Goal: Information Seeking & Learning: Learn about a topic

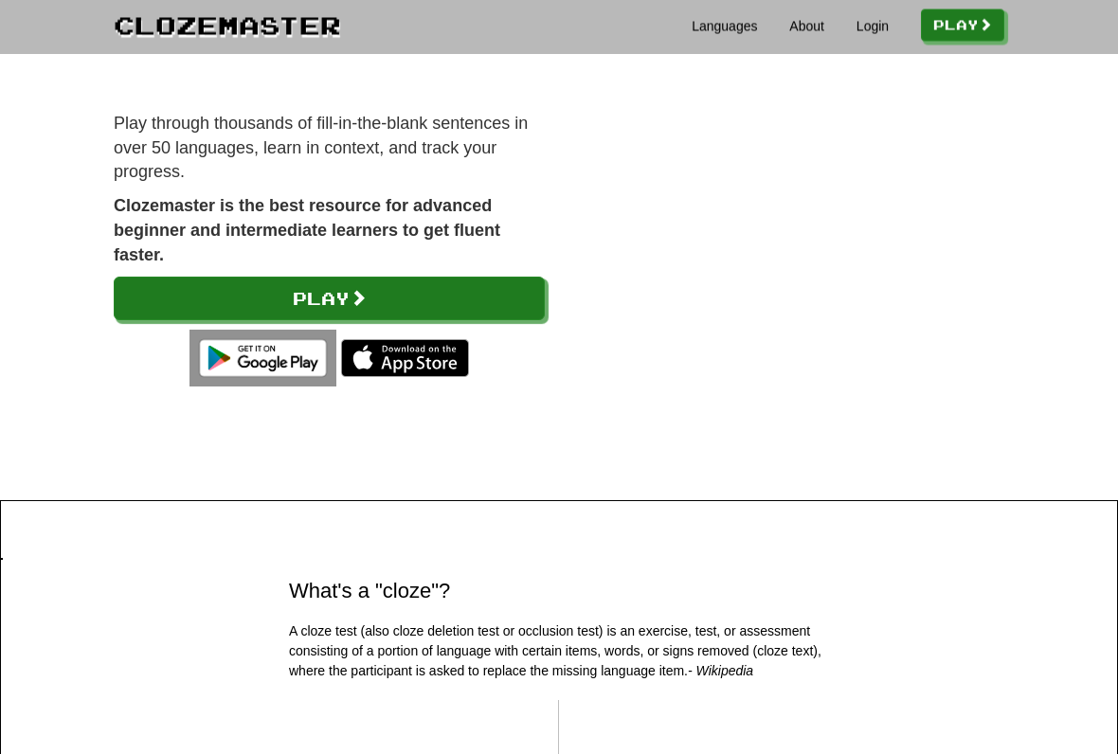
scroll to position [184, 0]
click at [157, 286] on link "Play" at bounding box center [329, 299] width 431 height 44
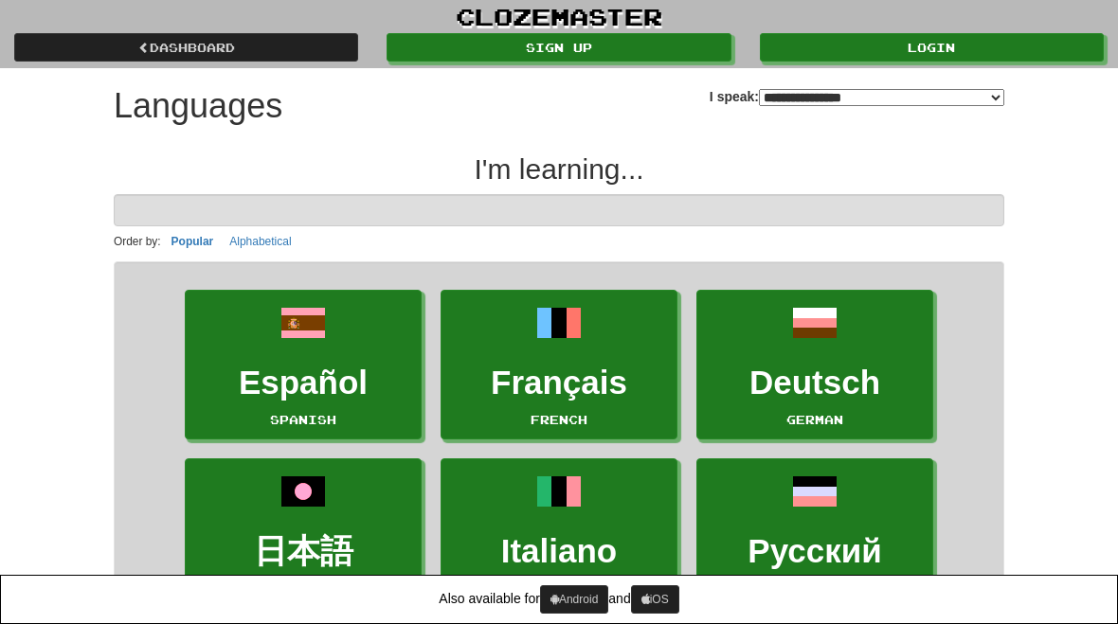
select select "*******"
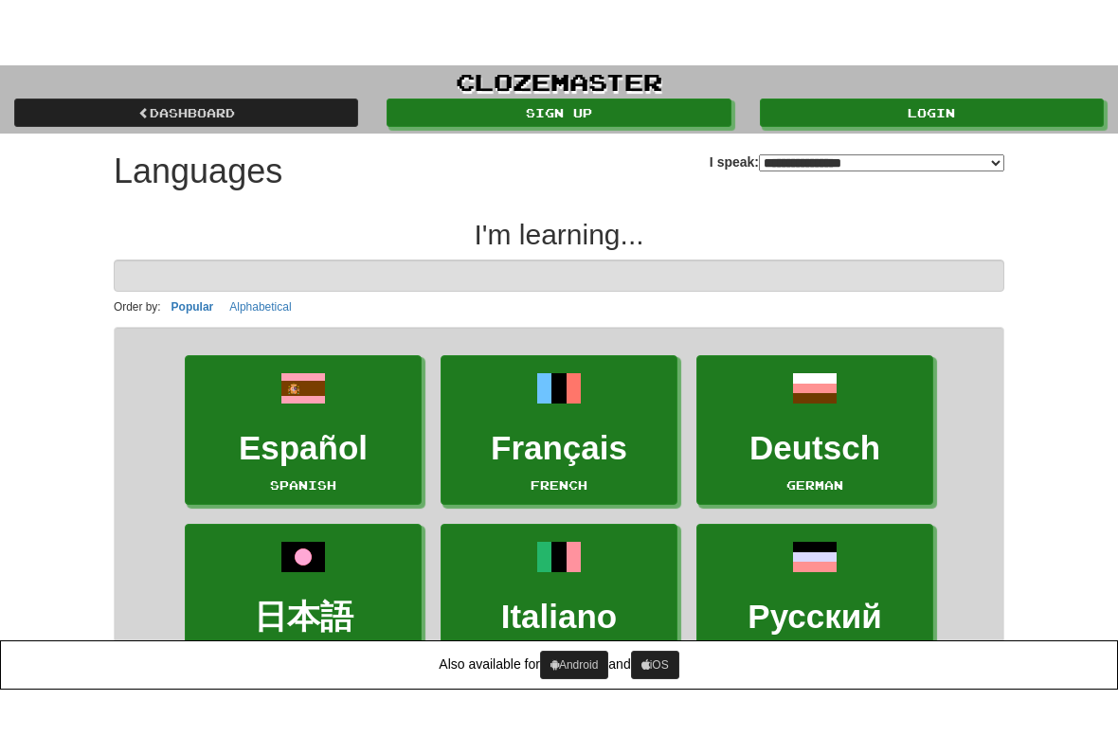
scroll to position [60, 0]
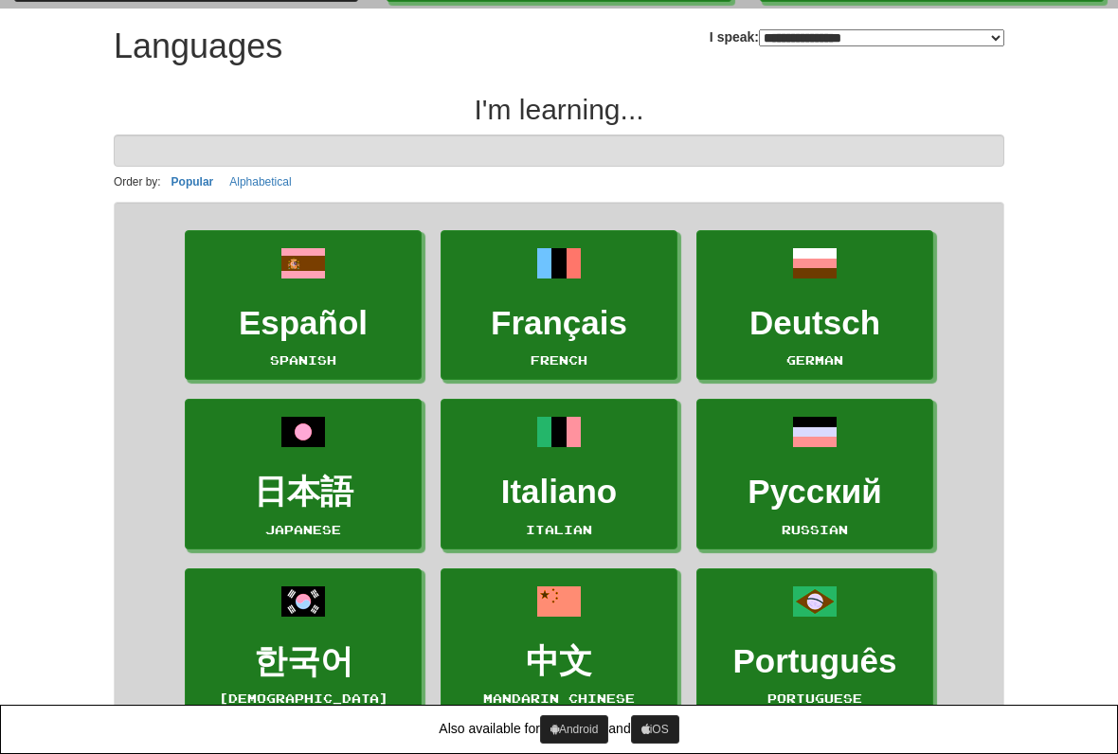
click at [850, 280] on link "Deutsch German" at bounding box center [814, 305] width 237 height 151
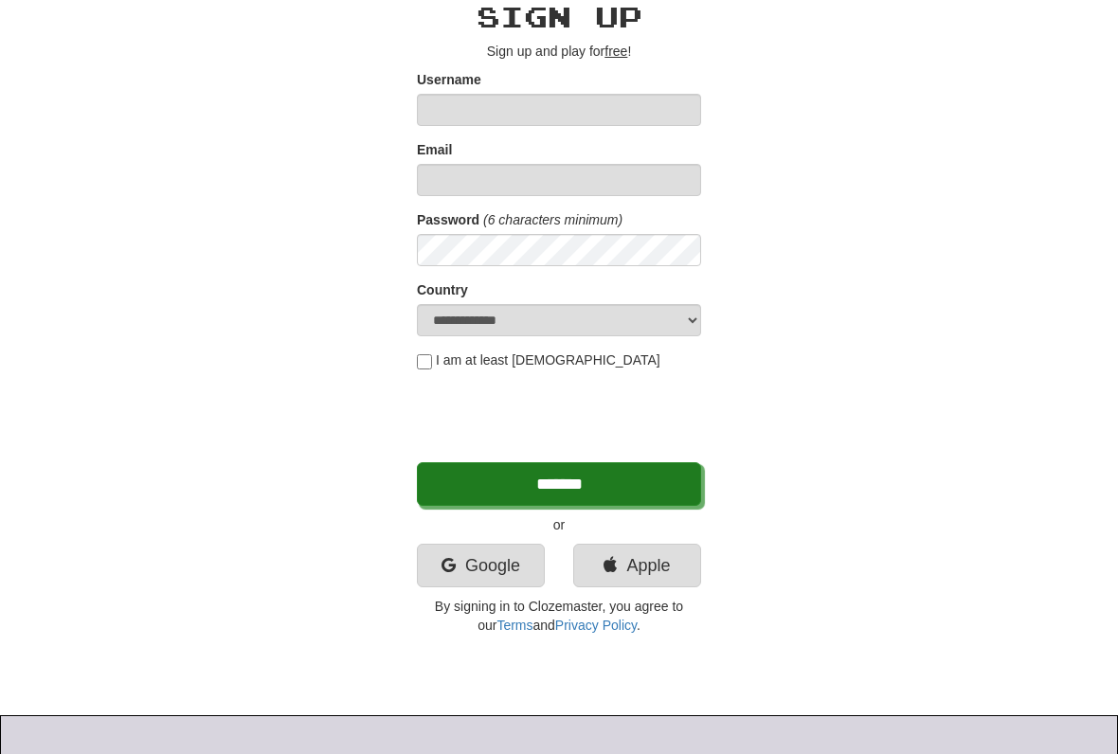
click at [496, 564] on link "Google" at bounding box center [481, 566] width 128 height 44
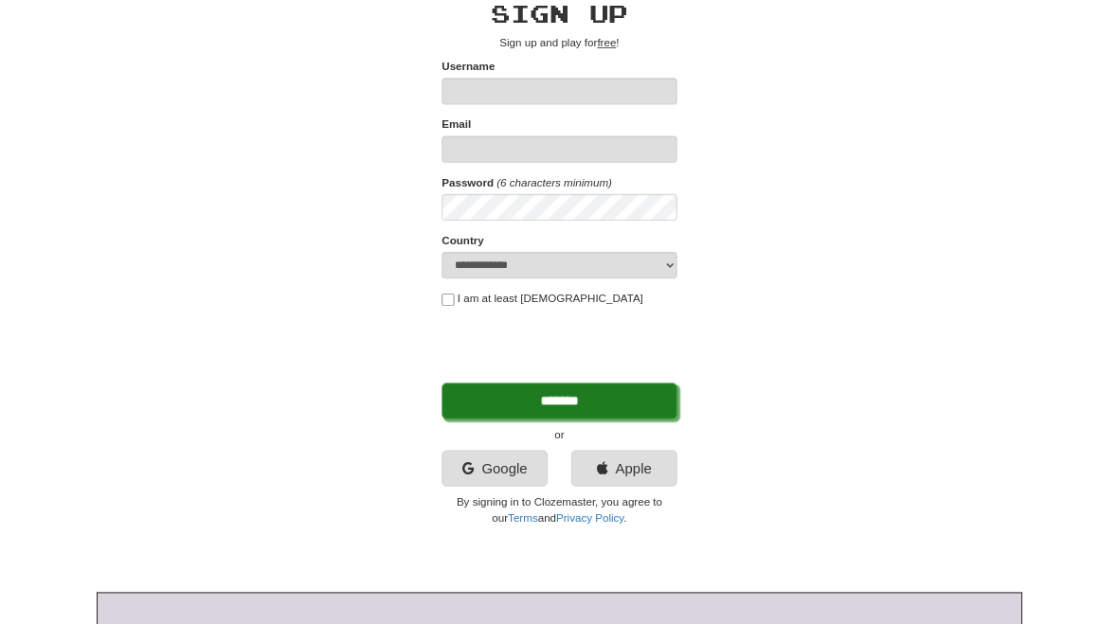
scroll to position [139, 0]
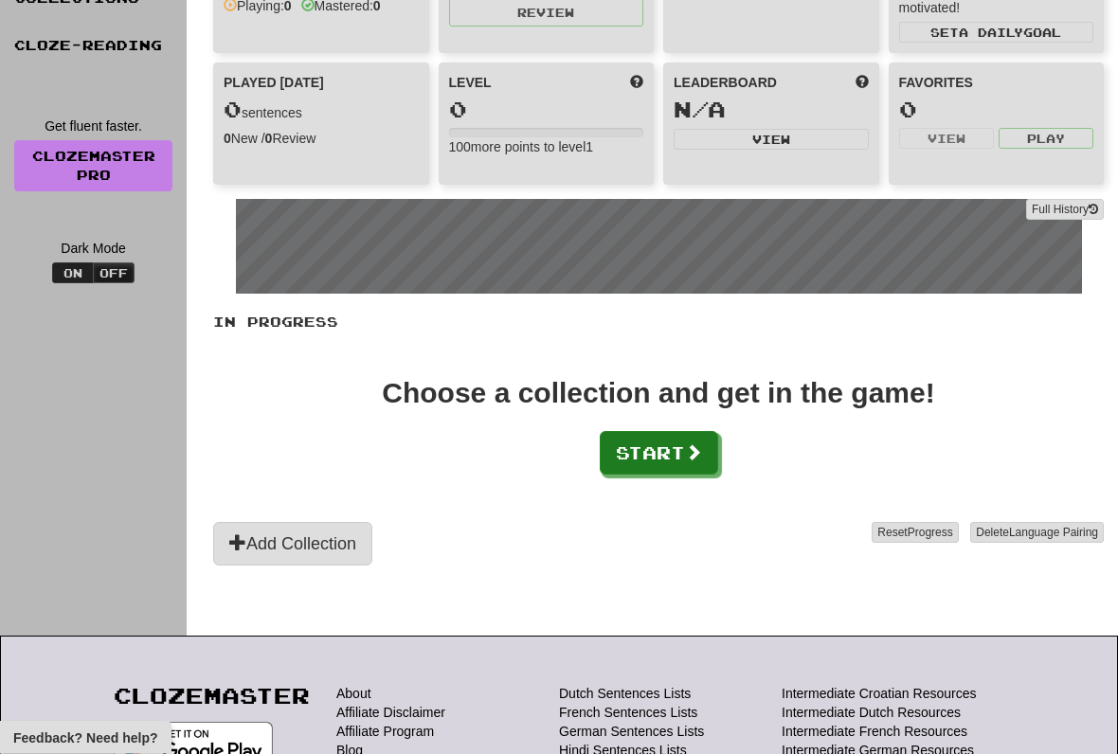
scroll to position [166, 0]
click at [652, 460] on button "Start" at bounding box center [659, 453] width 118 height 44
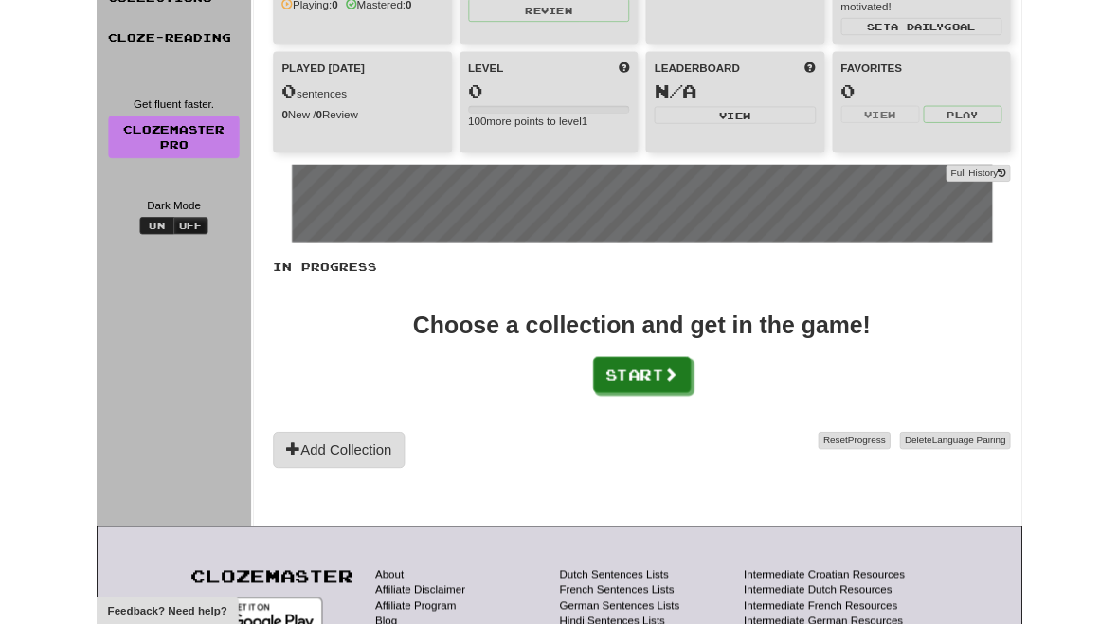
scroll to position [0, 0]
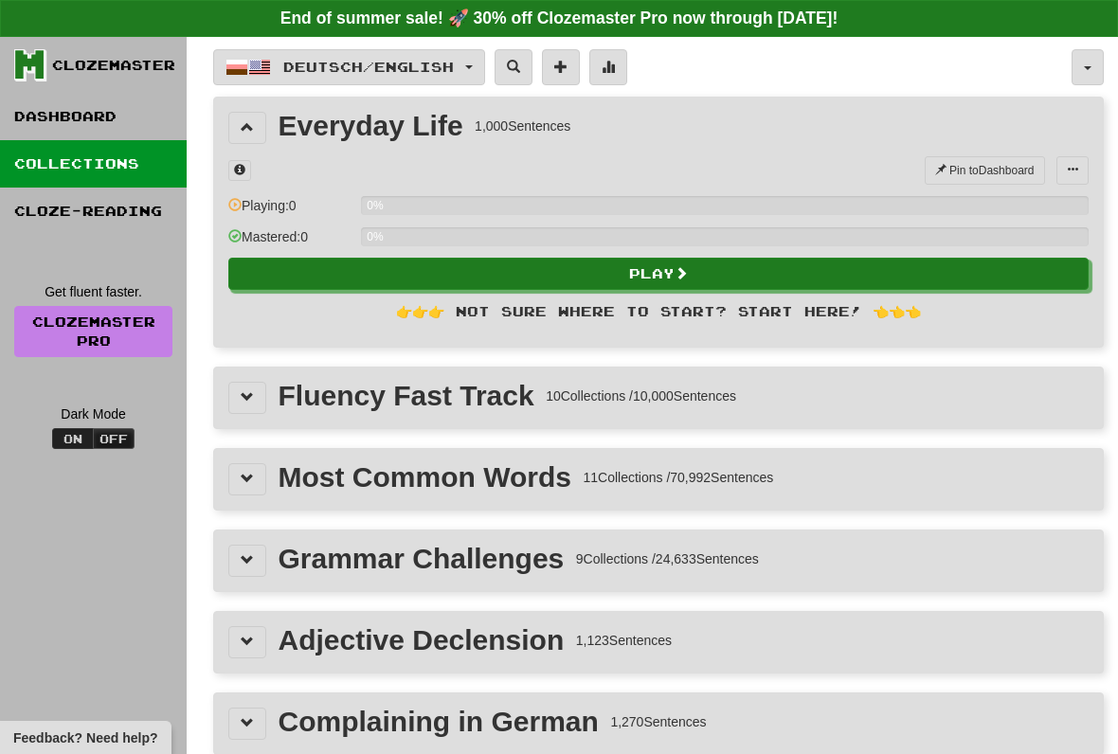
click at [297, 269] on button "Play" at bounding box center [658, 274] width 860 height 32
select select "**"
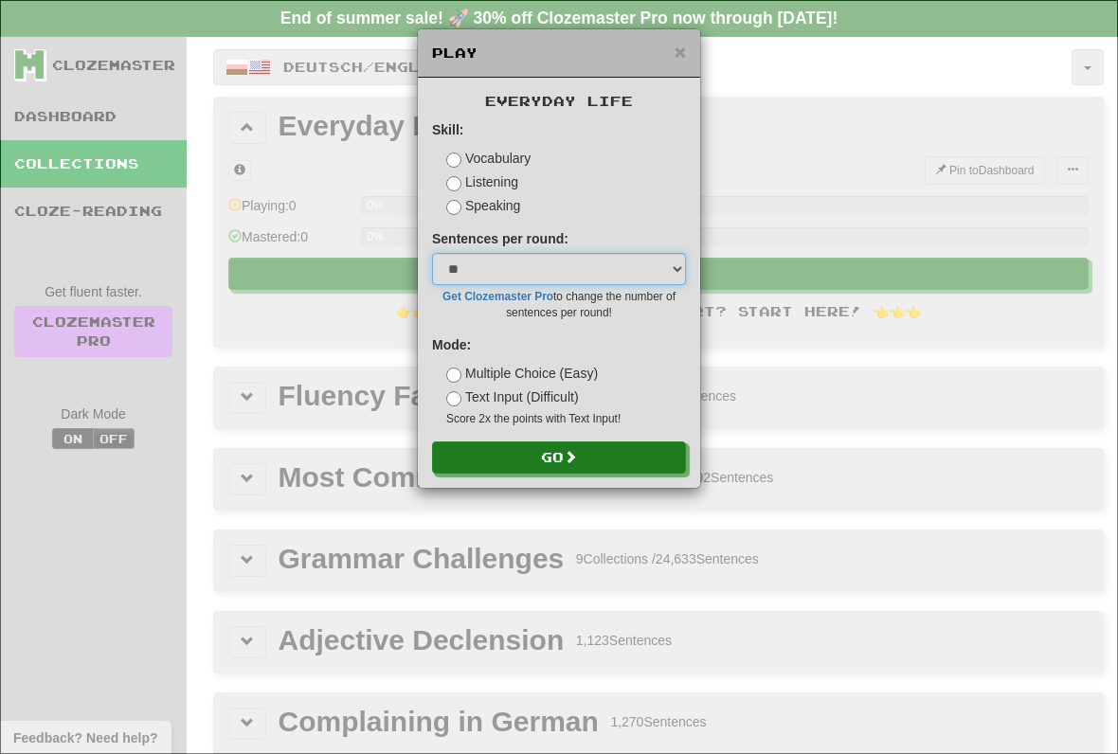
click at [456, 265] on select "* ** ** ** ** ** *** ********" at bounding box center [559, 269] width 254 height 32
click at [440, 401] on div "Mode: Multiple Choice (Easy) Text Input (Difficult) Score 2x the points with Te…" at bounding box center [559, 381] width 254 height 92
click at [473, 455] on button "Go" at bounding box center [559, 457] width 254 height 32
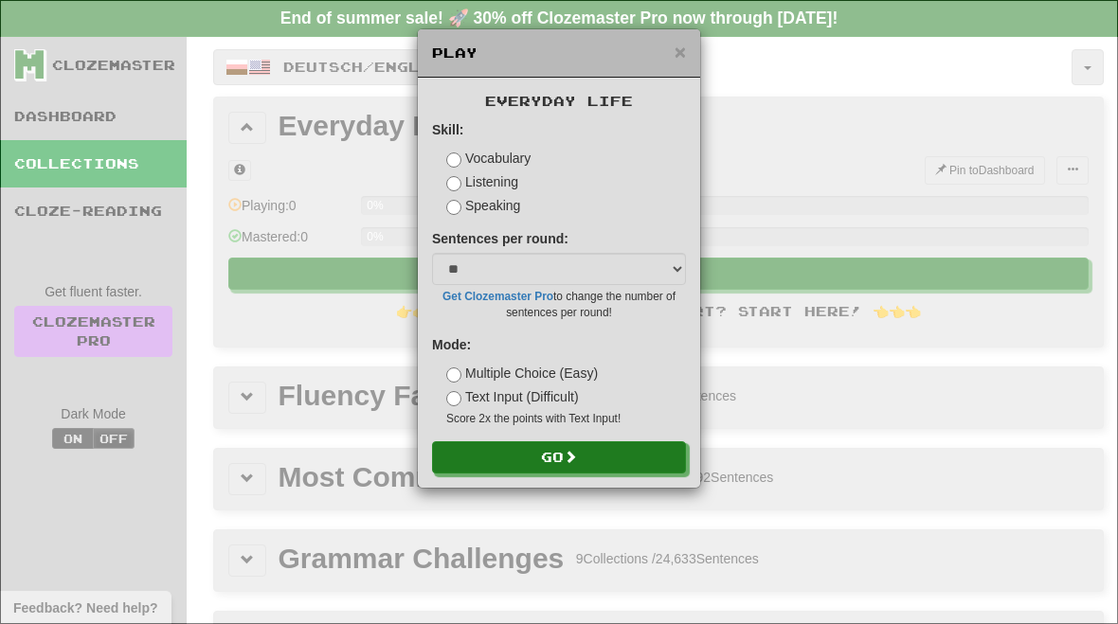
click at [691, 43] on div "× Play" at bounding box center [559, 53] width 282 height 48
click at [690, 43] on div "× Play" at bounding box center [559, 53] width 282 height 48
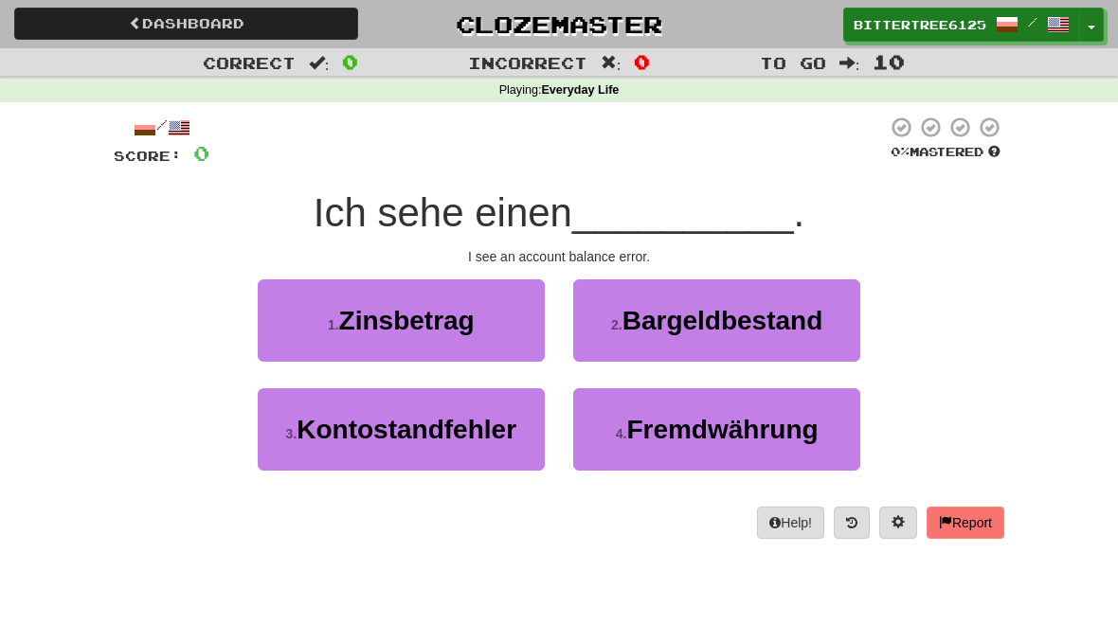
click at [321, 423] on span "Kontostandfehler" at bounding box center [406, 429] width 220 height 29
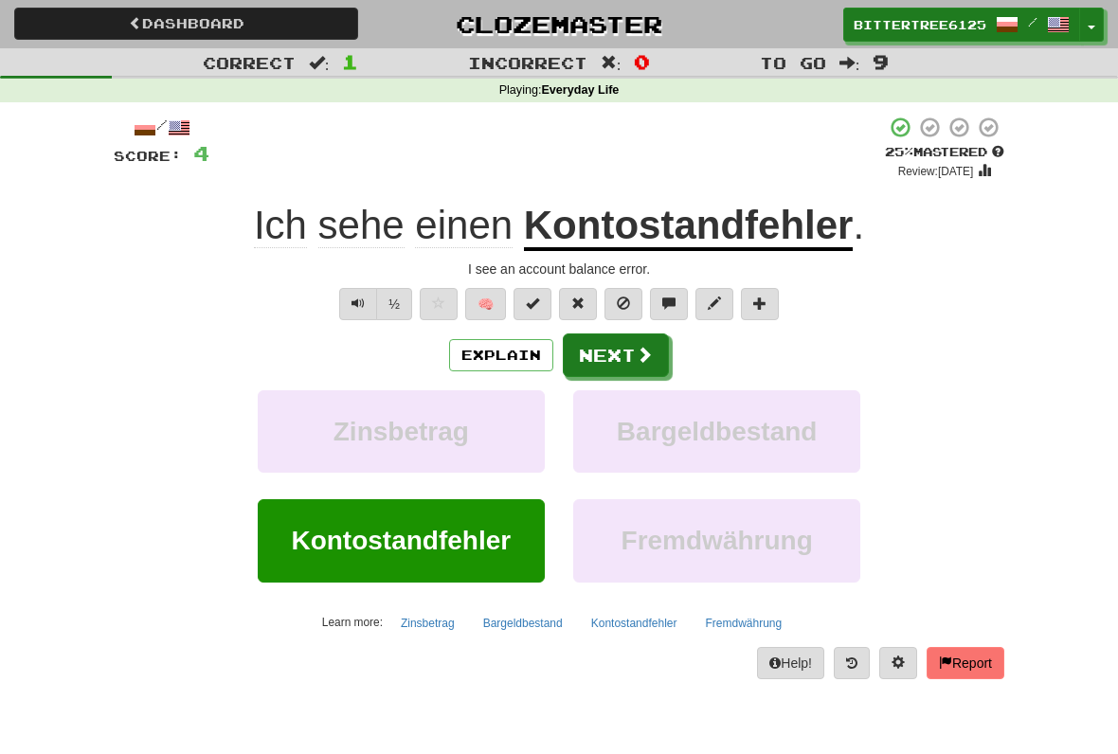
click at [625, 349] on button "Next" at bounding box center [616, 355] width 106 height 44
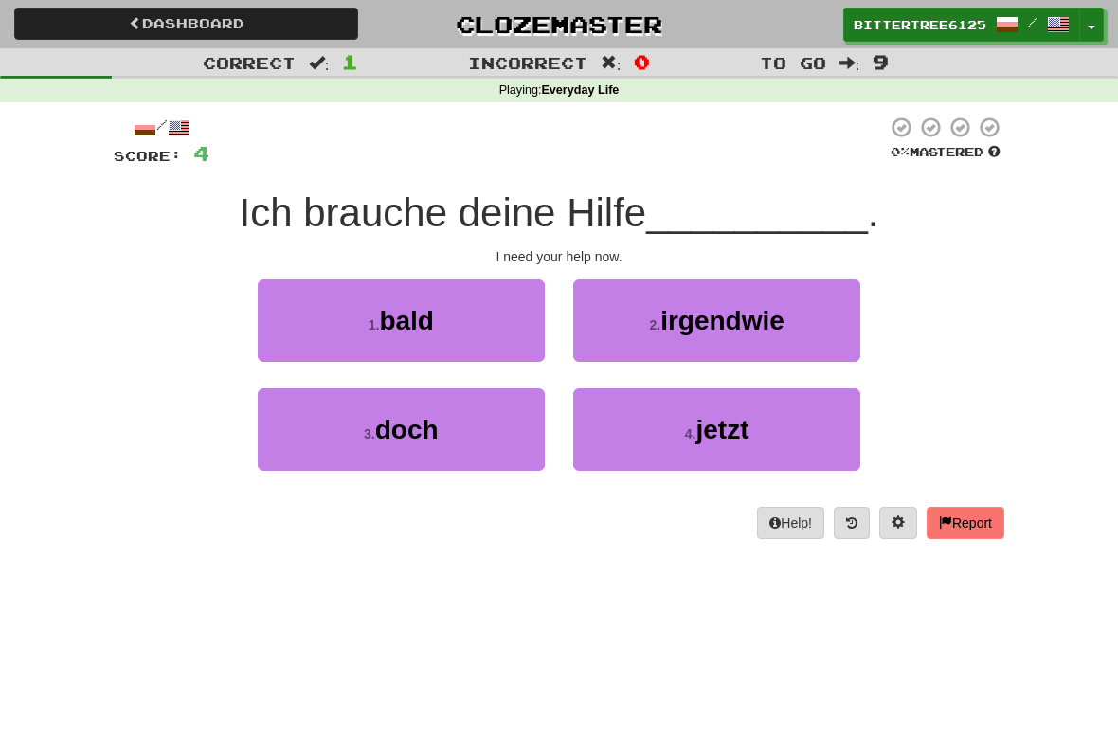
click at [755, 431] on button "4 . jetzt" at bounding box center [716, 429] width 287 height 82
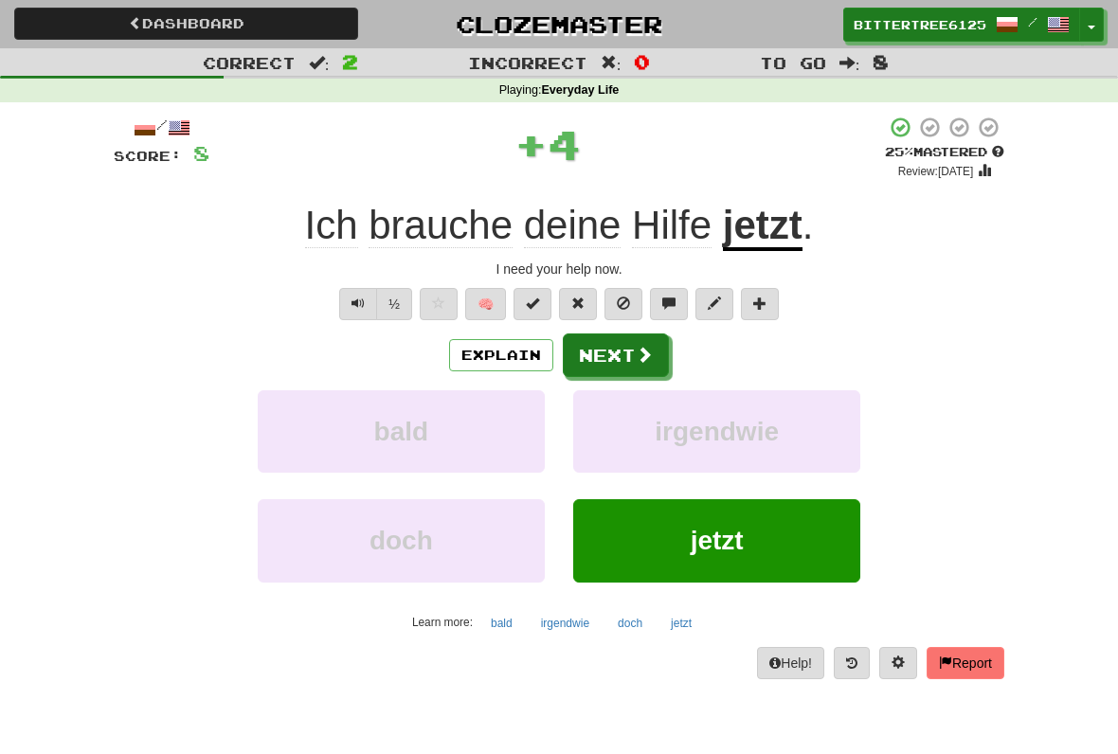
click at [619, 355] on button "Next" at bounding box center [616, 355] width 106 height 44
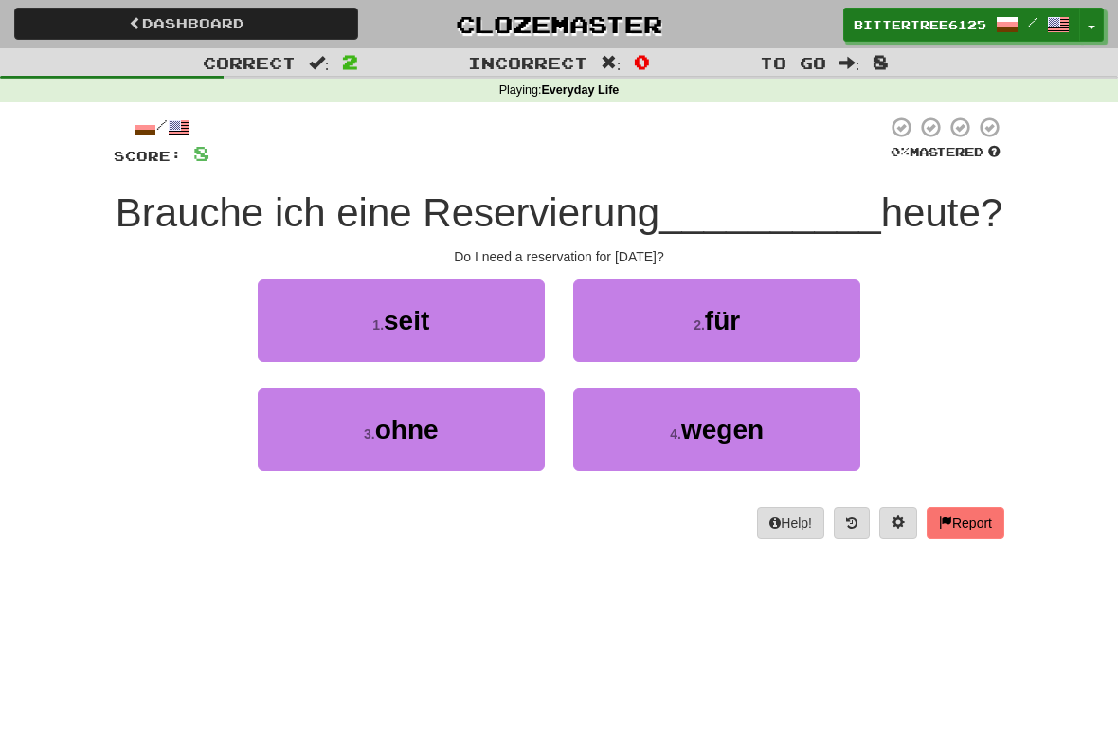
click at [806, 329] on button "2 . für" at bounding box center [716, 320] width 287 height 82
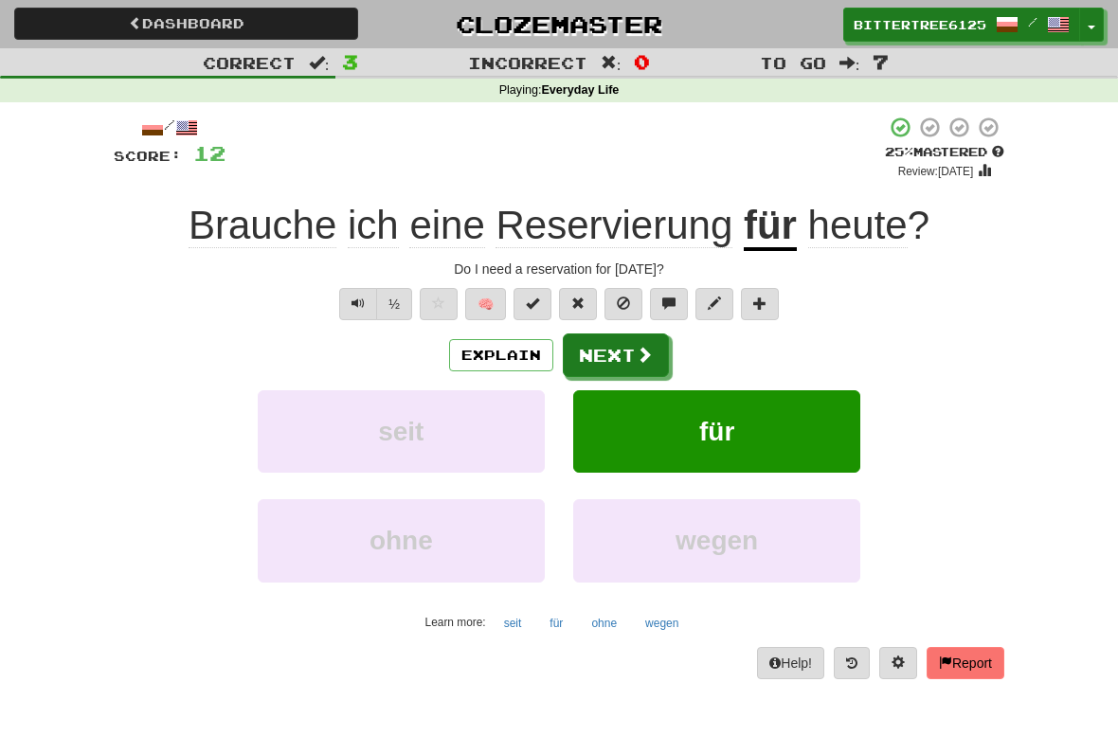
click at [629, 352] on button "Next" at bounding box center [616, 355] width 106 height 44
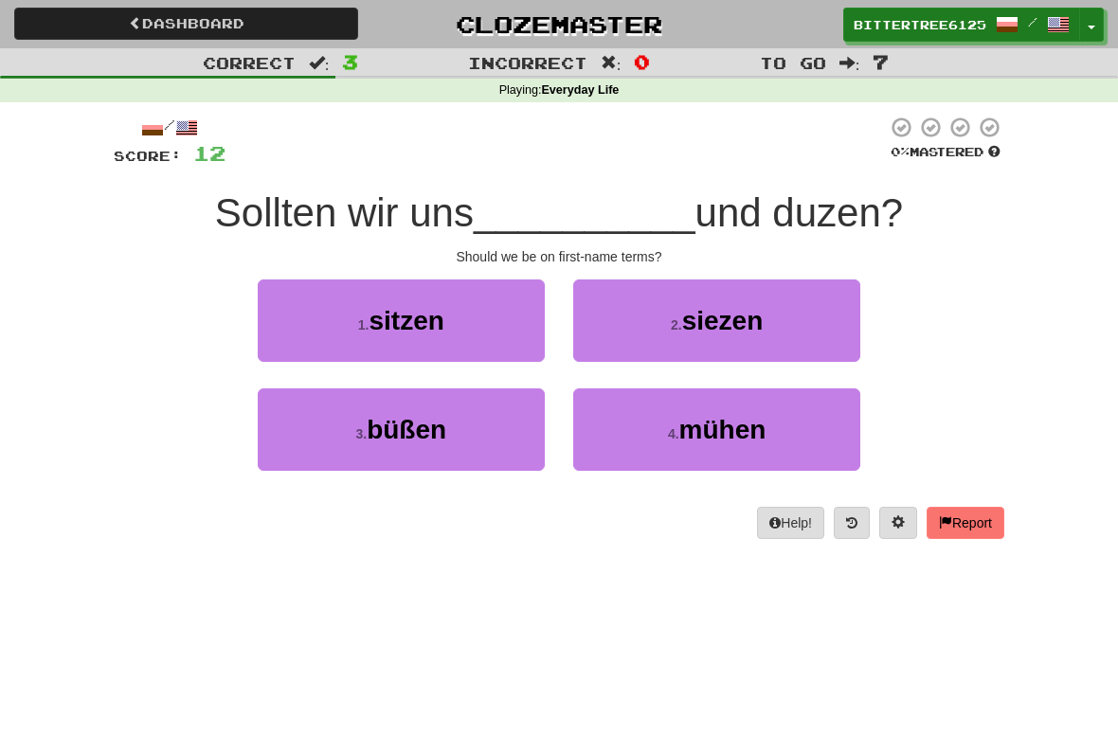
click at [784, 305] on button "2 . siezen" at bounding box center [716, 320] width 287 height 82
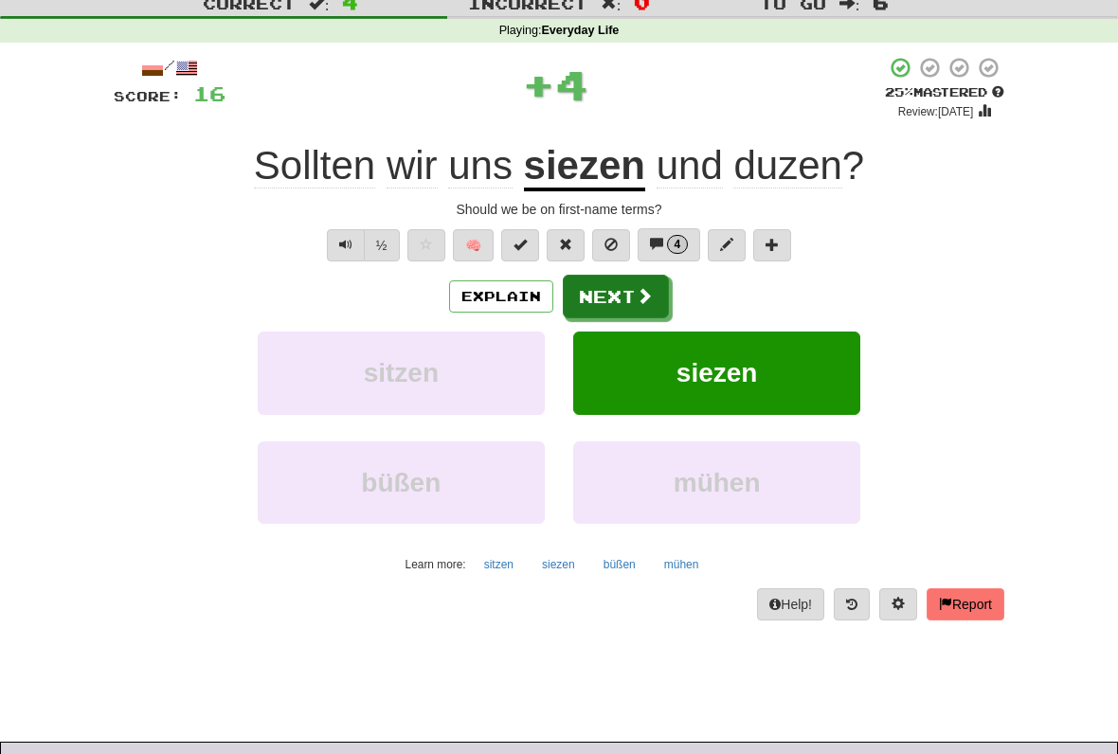
scroll to position [40, 0]
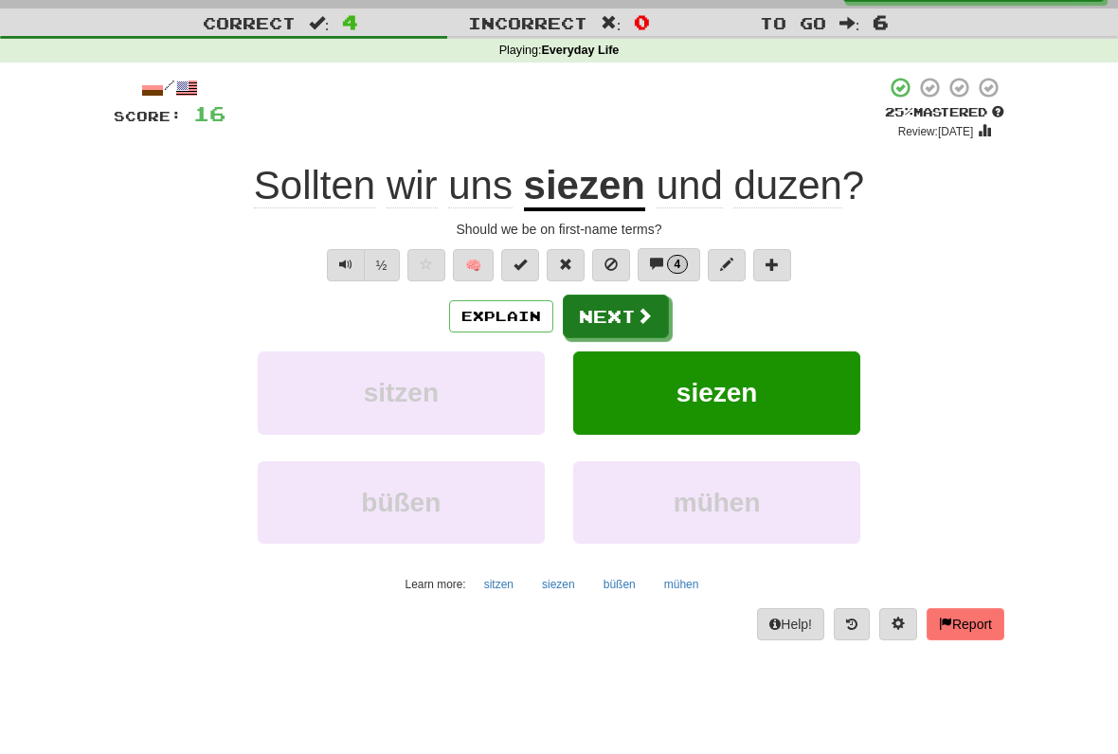
click at [469, 258] on button "🧠" at bounding box center [473, 265] width 41 height 32
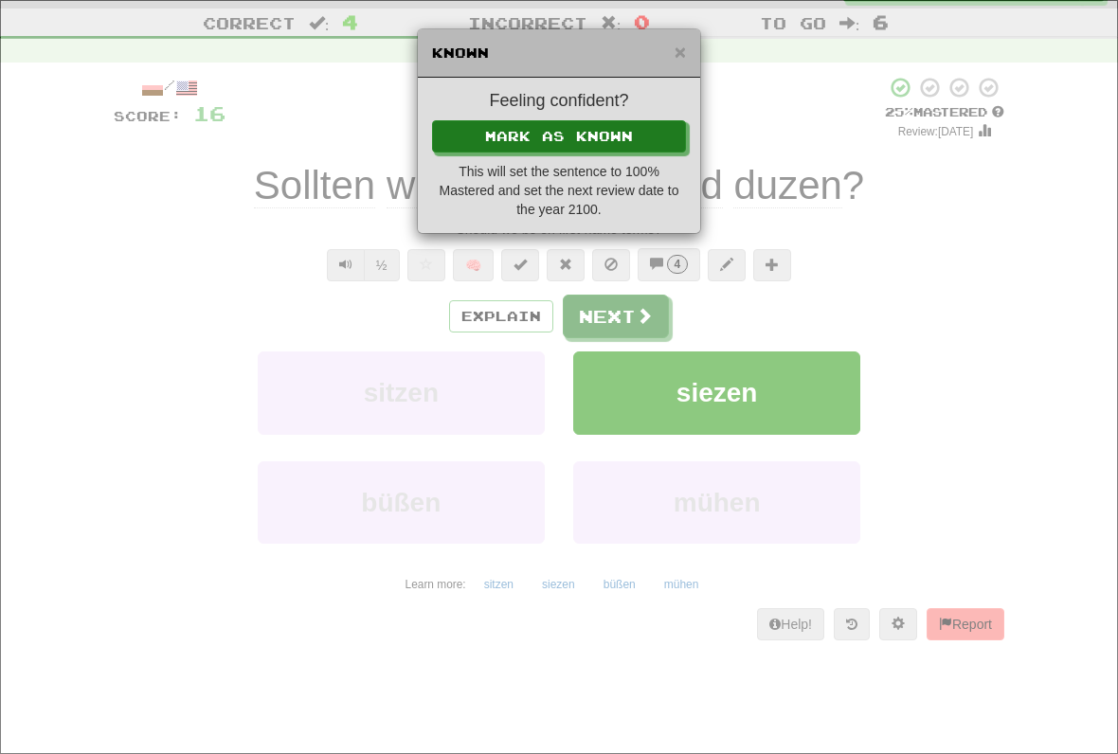
click at [685, 50] on span "×" at bounding box center [679, 52] width 11 height 22
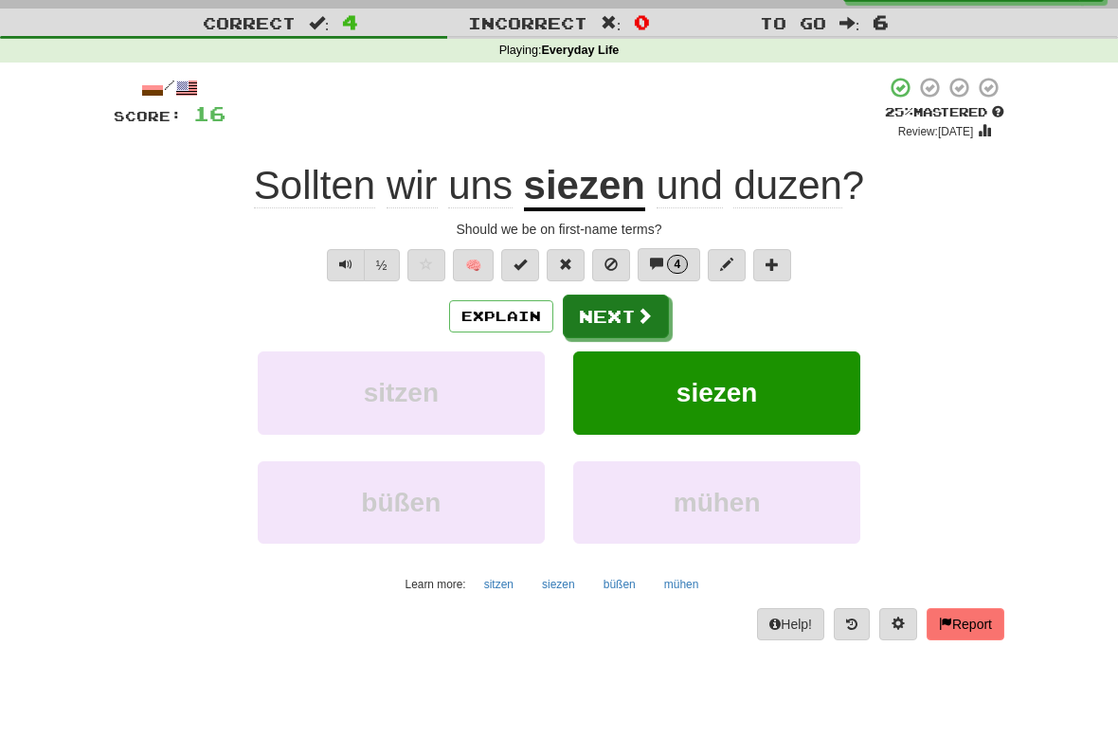
click at [522, 267] on span at bounding box center [519, 264] width 13 height 13
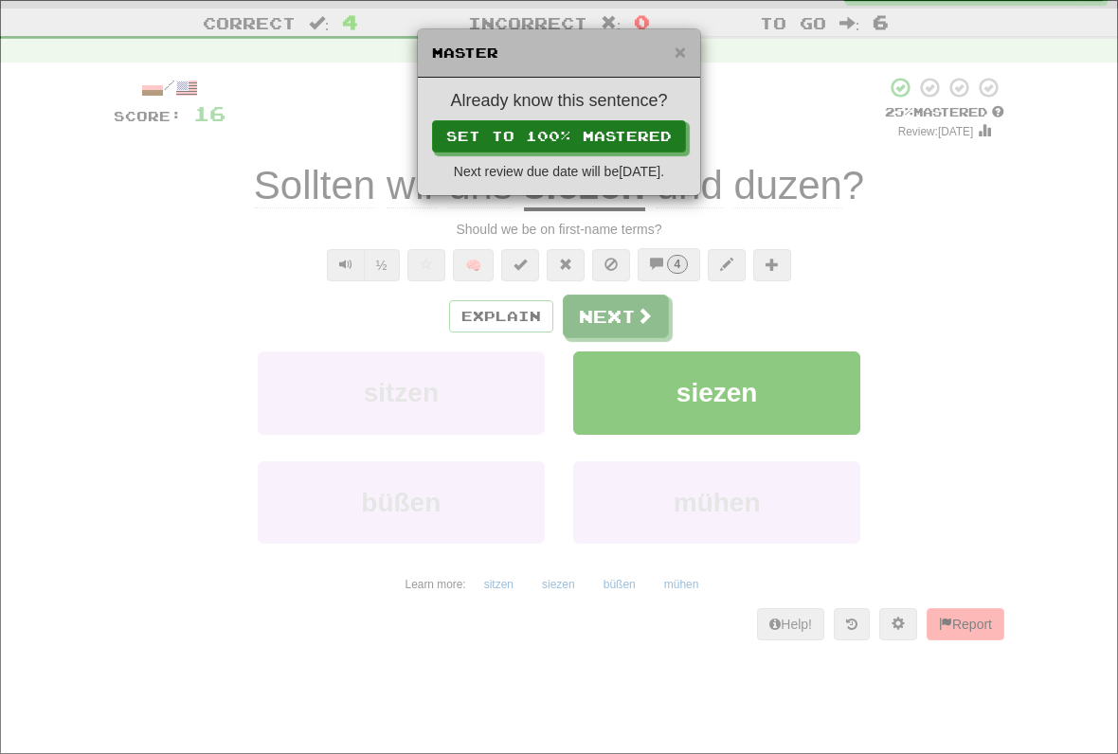
click at [679, 58] on span "×" at bounding box center [679, 52] width 11 height 22
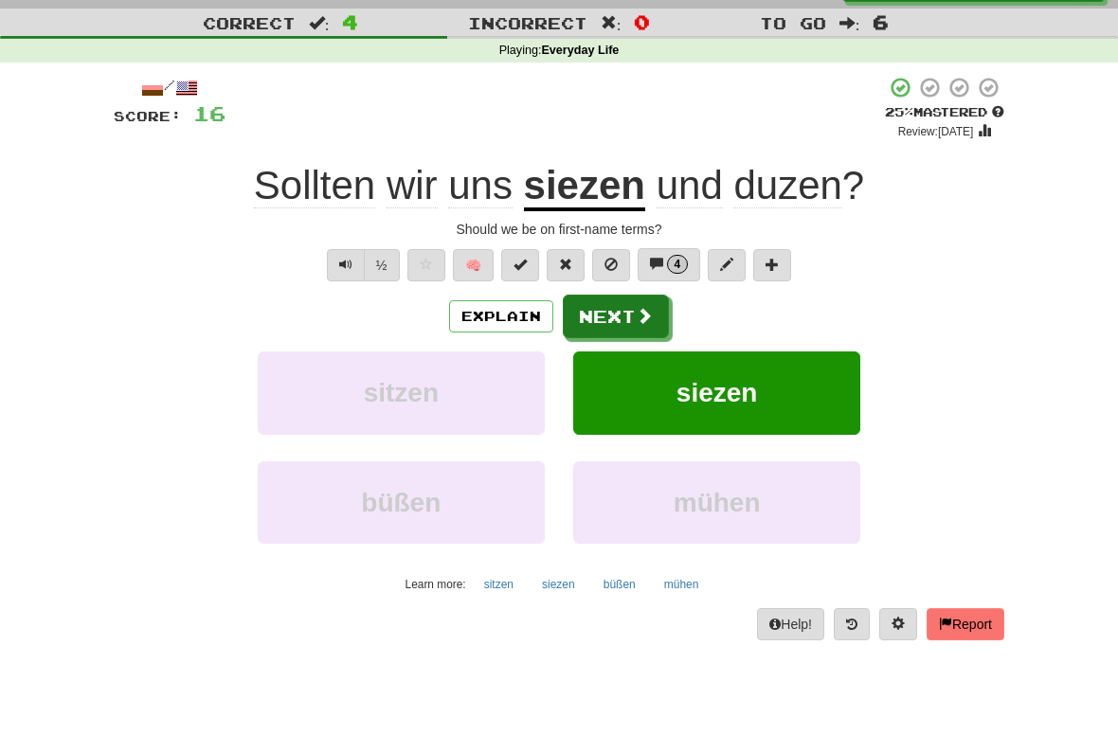
click at [662, 271] on button "4" at bounding box center [668, 264] width 63 height 33
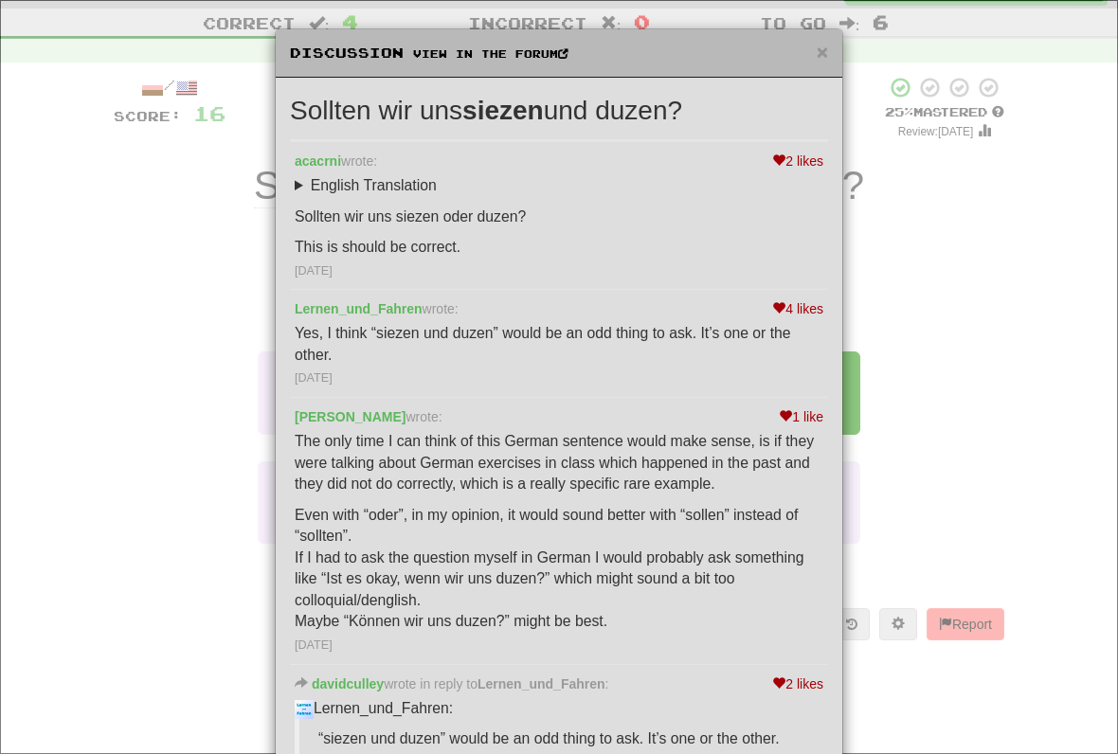
scroll to position [0, 0]
click at [825, 60] on span "×" at bounding box center [822, 52] width 11 height 22
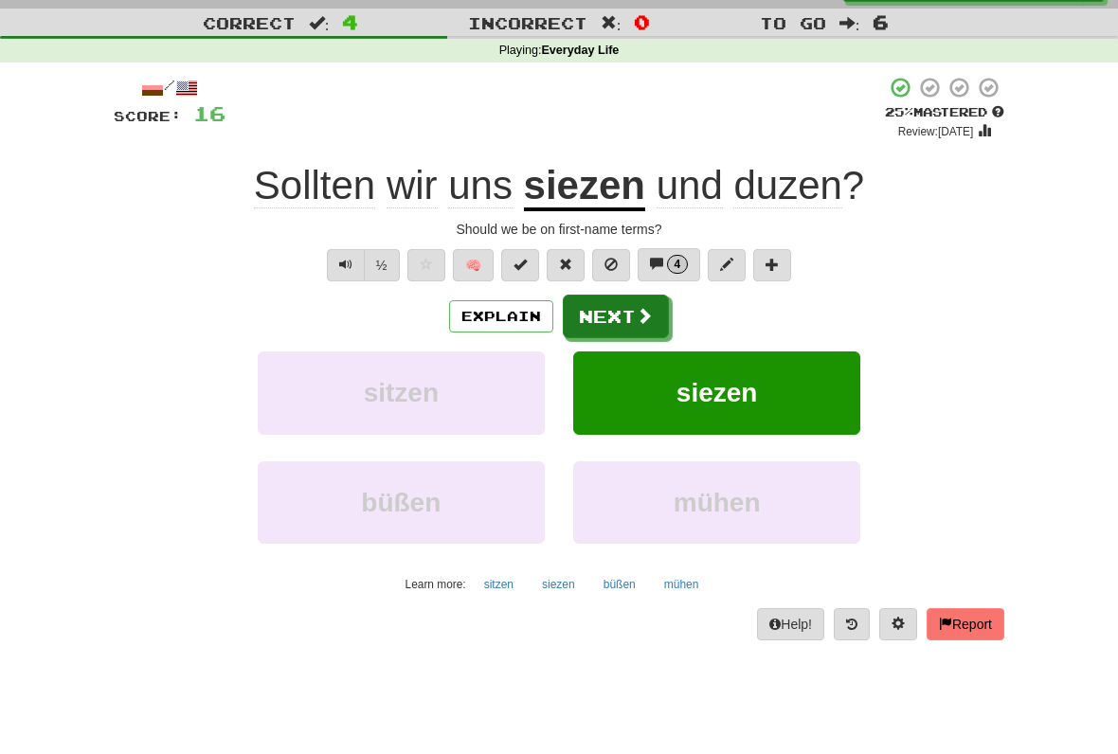
click at [745, 260] on button at bounding box center [727, 265] width 38 height 32
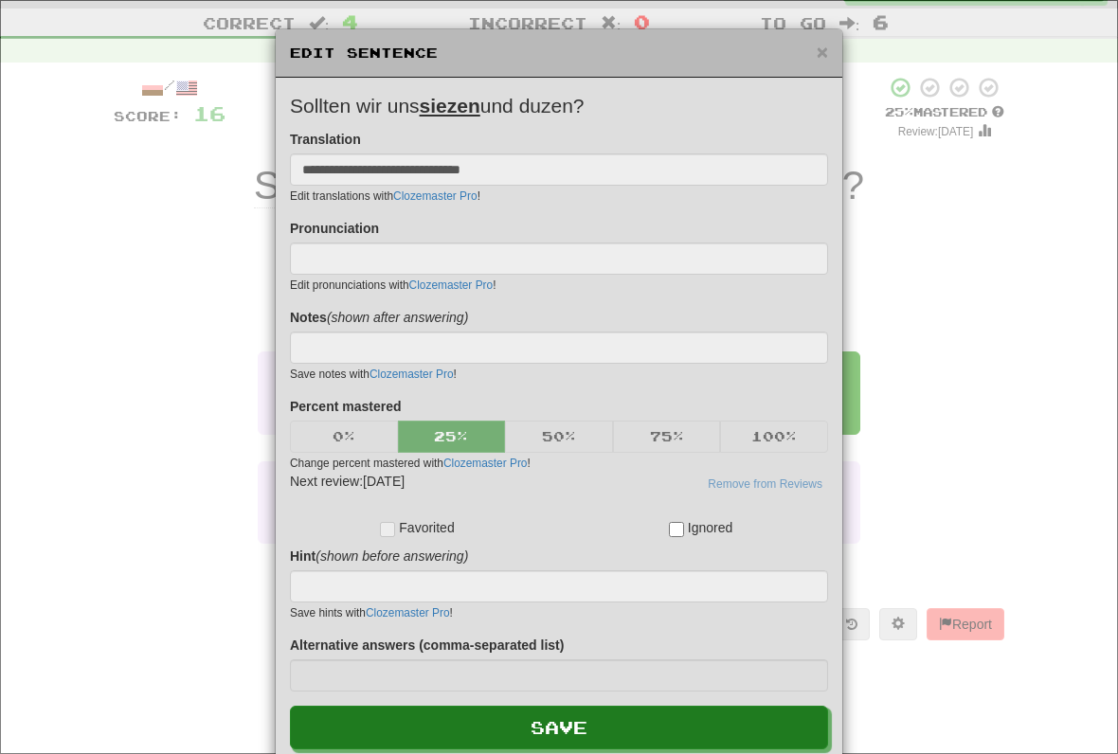
click at [826, 46] on span "×" at bounding box center [822, 52] width 11 height 22
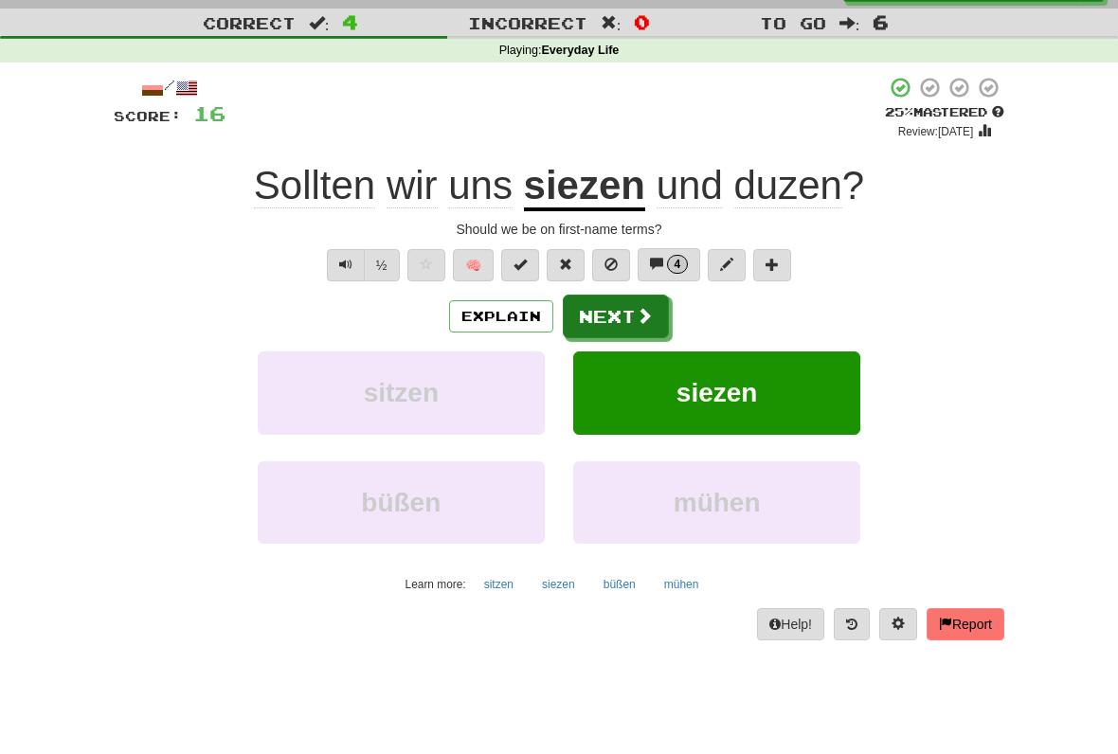
click at [651, 319] on span at bounding box center [644, 315] width 17 height 17
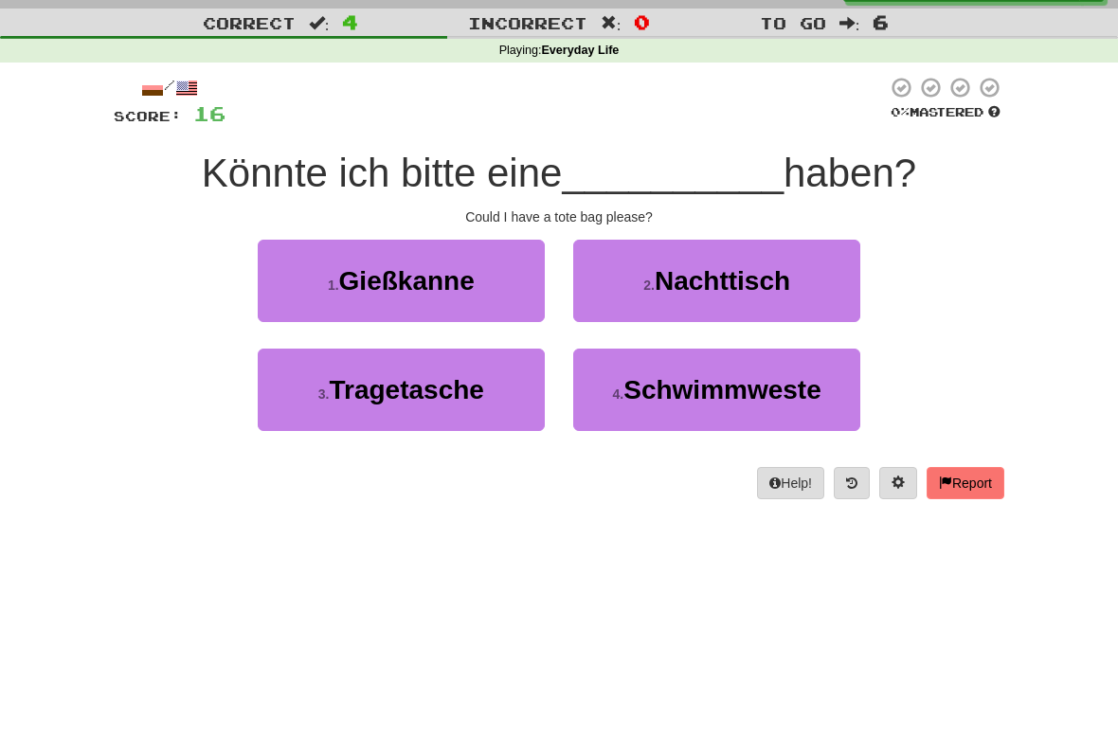
click at [512, 410] on button "3 . Tragetasche" at bounding box center [401, 390] width 287 height 82
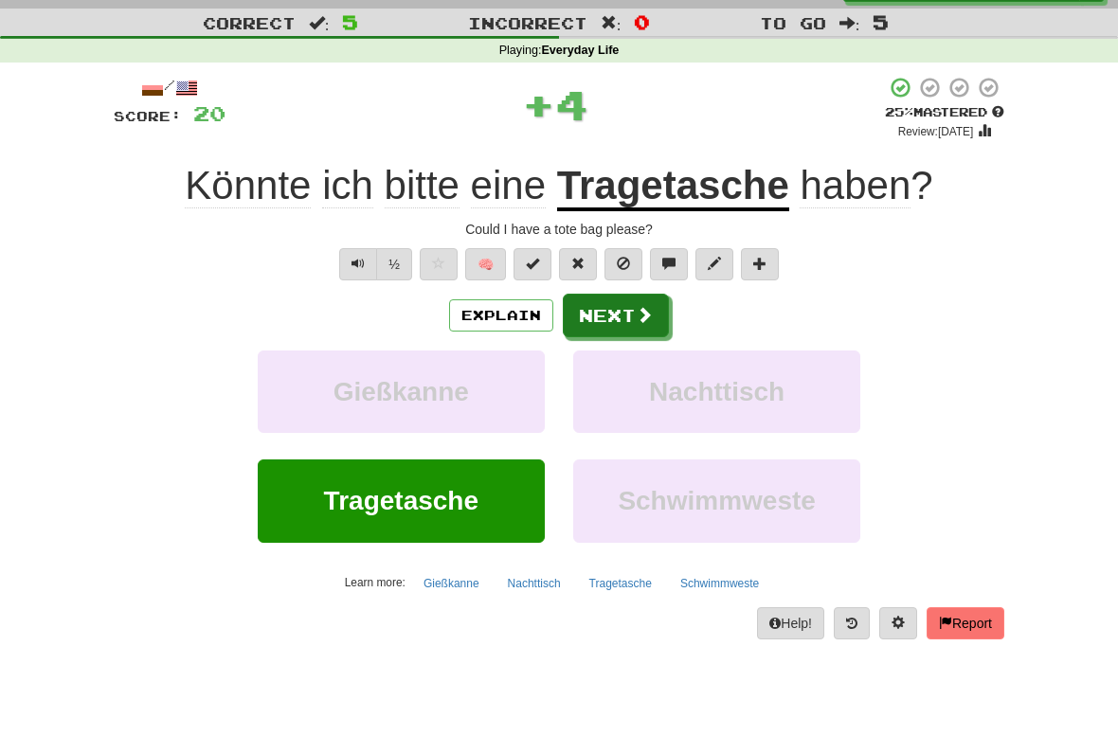
click at [534, 317] on button "Explain" at bounding box center [501, 315] width 104 height 32
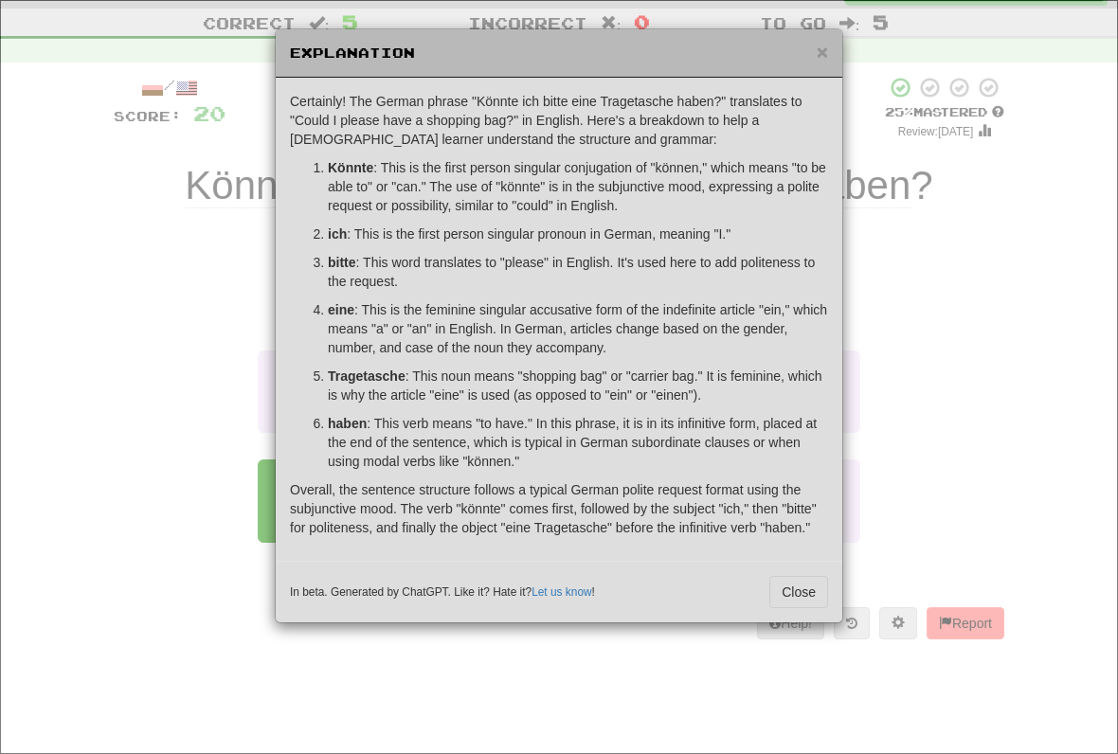
click at [827, 59] on span "×" at bounding box center [822, 52] width 11 height 22
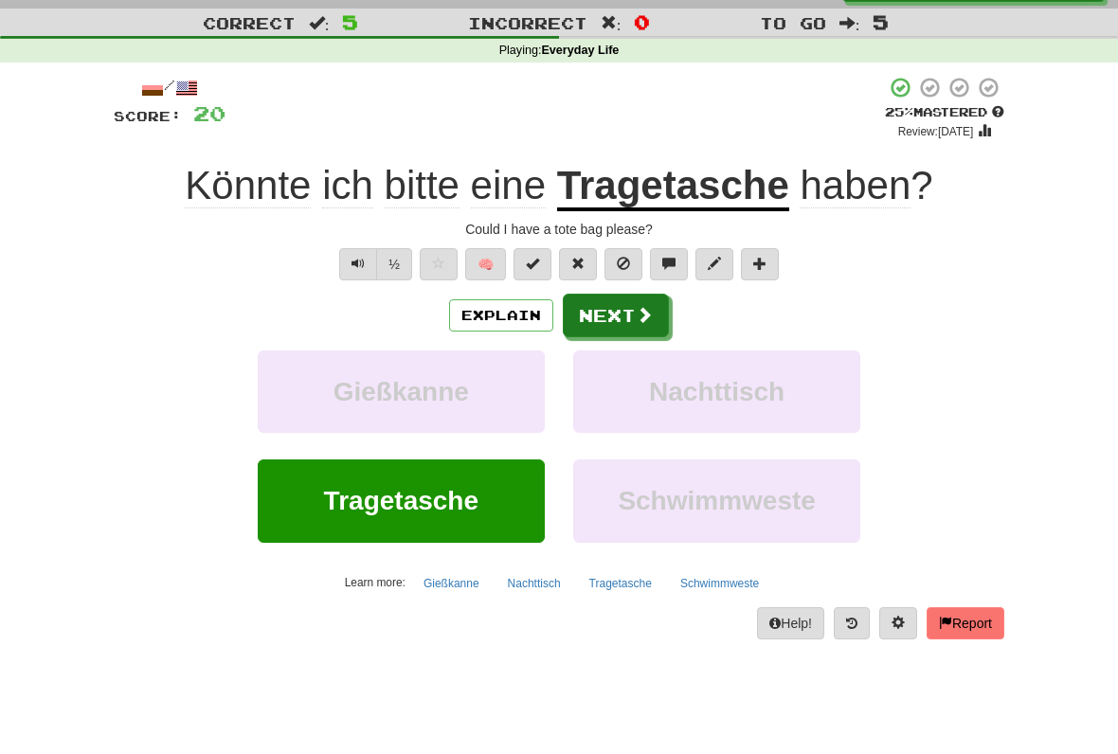
click at [641, 312] on span at bounding box center [644, 314] width 17 height 17
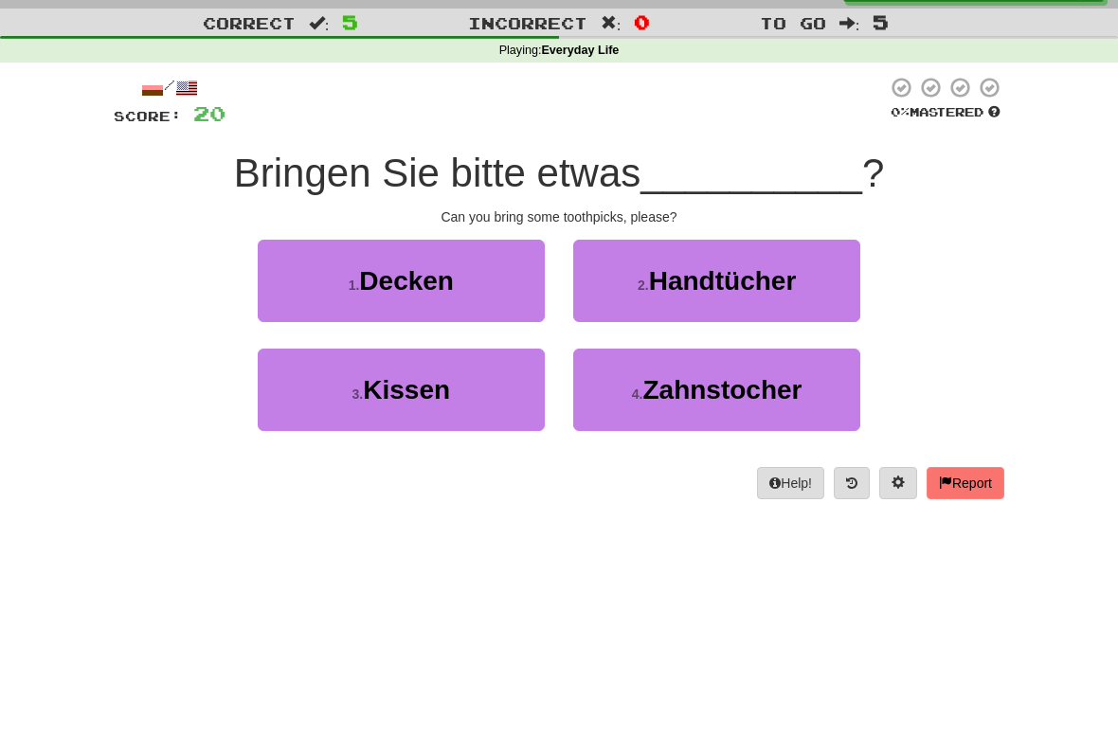
click at [832, 266] on button "2 . Handtücher" at bounding box center [716, 281] width 287 height 82
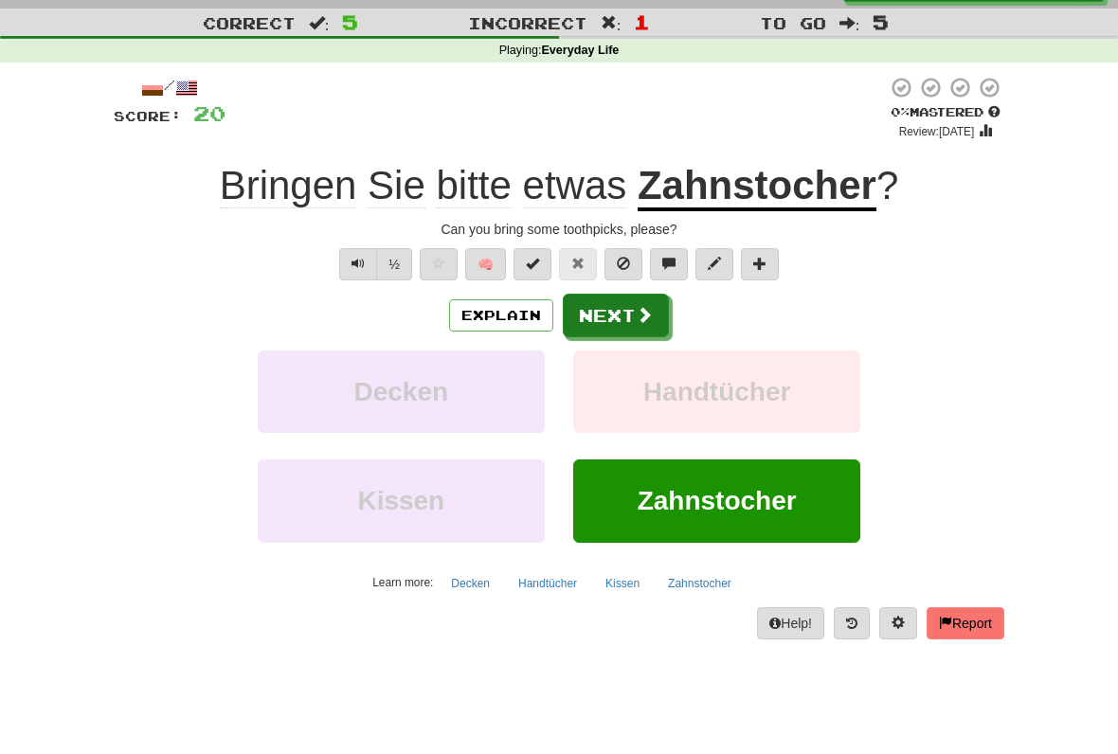
click at [641, 309] on span at bounding box center [644, 314] width 17 height 17
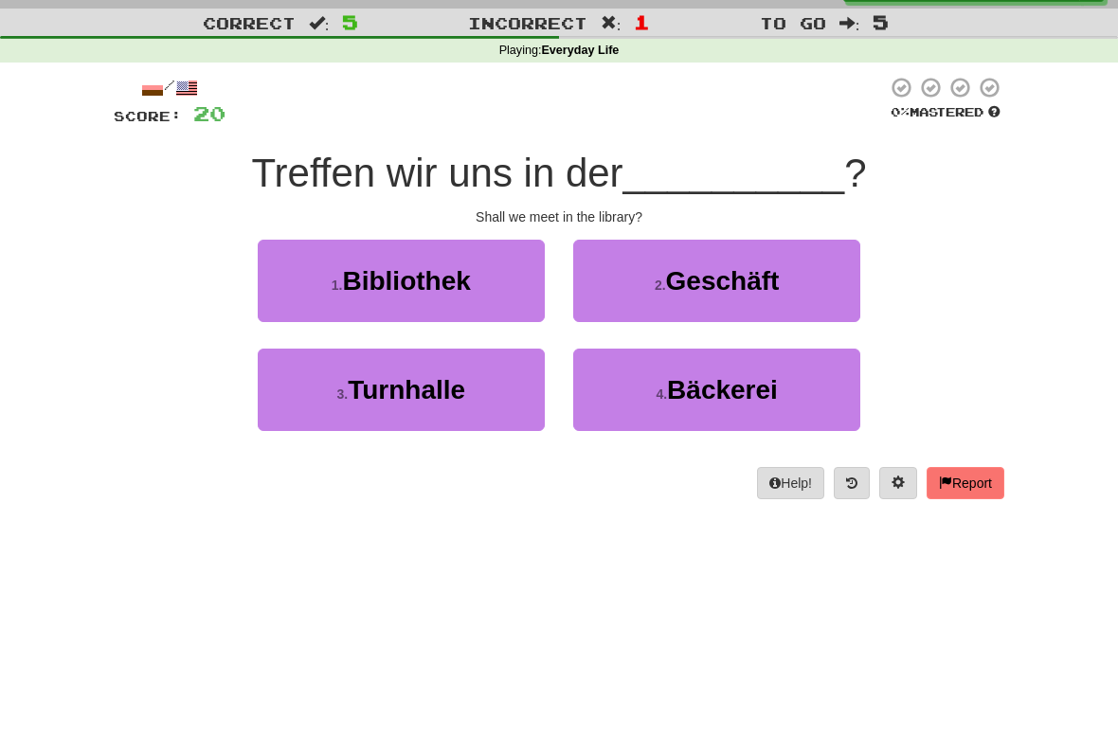
click at [481, 283] on button "1 . Bibliothek" at bounding box center [401, 281] width 287 height 82
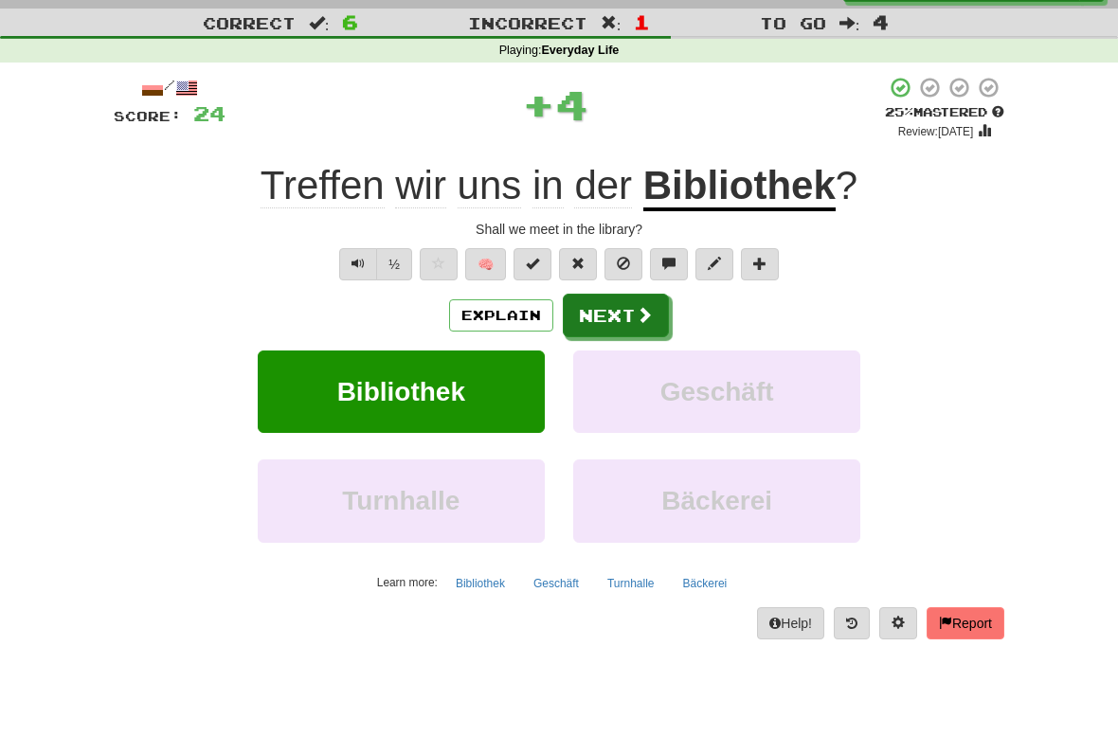
click at [649, 312] on span at bounding box center [644, 314] width 17 height 17
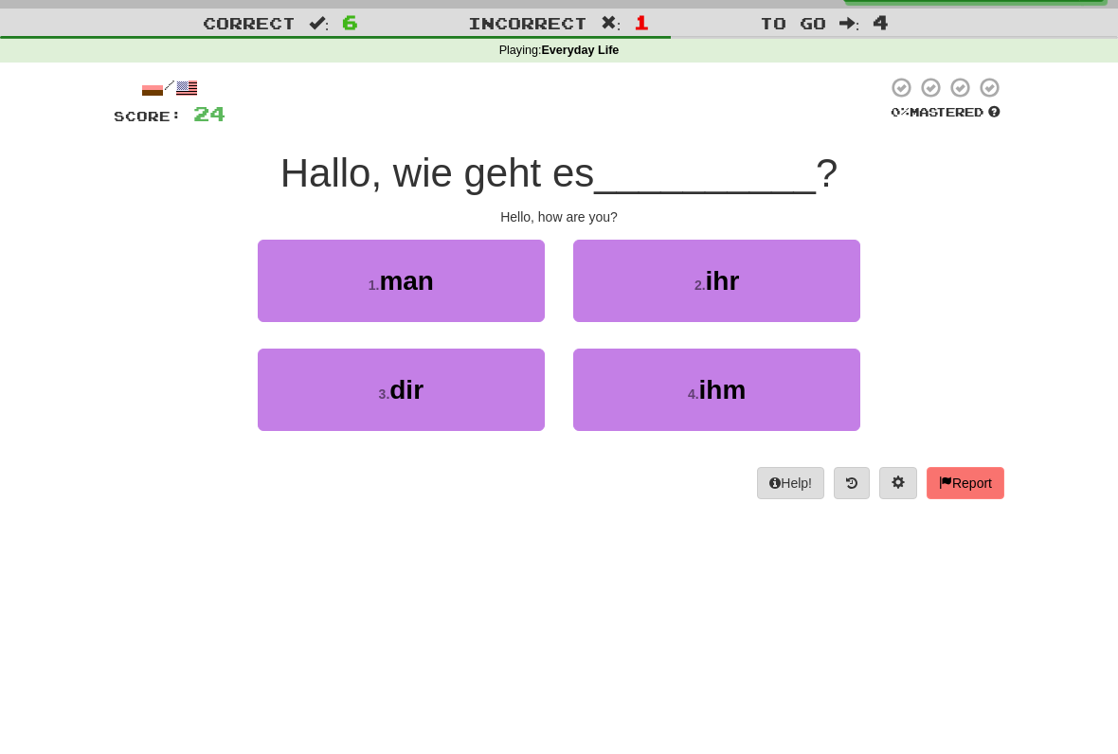
click at [493, 416] on button "3 . dir" at bounding box center [401, 390] width 287 height 82
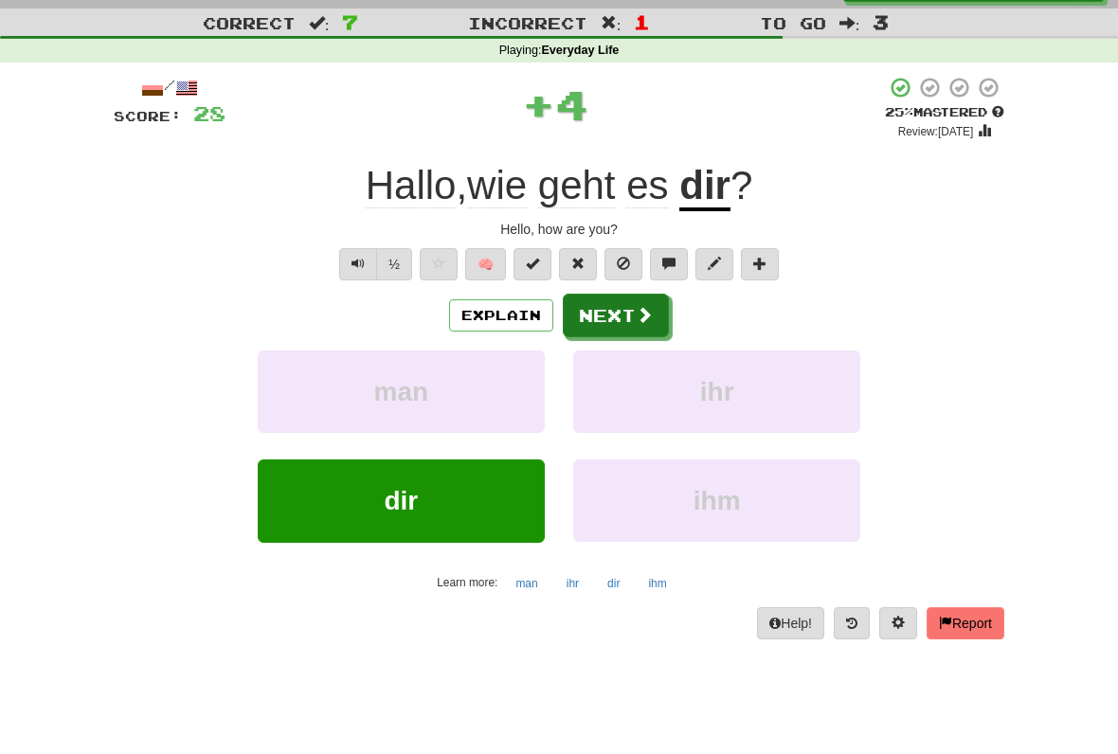
click at [621, 327] on button "Next" at bounding box center [616, 316] width 106 height 44
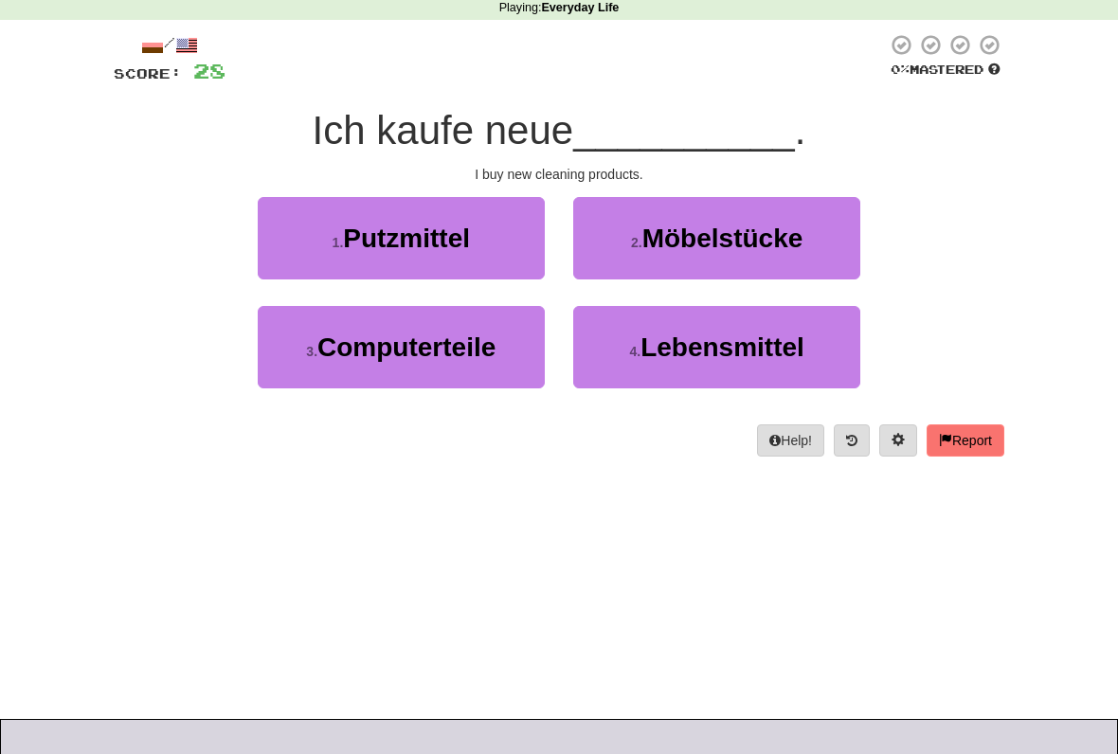
scroll to position [82, 0]
click at [500, 226] on button "1 . Putzmittel" at bounding box center [401, 238] width 287 height 82
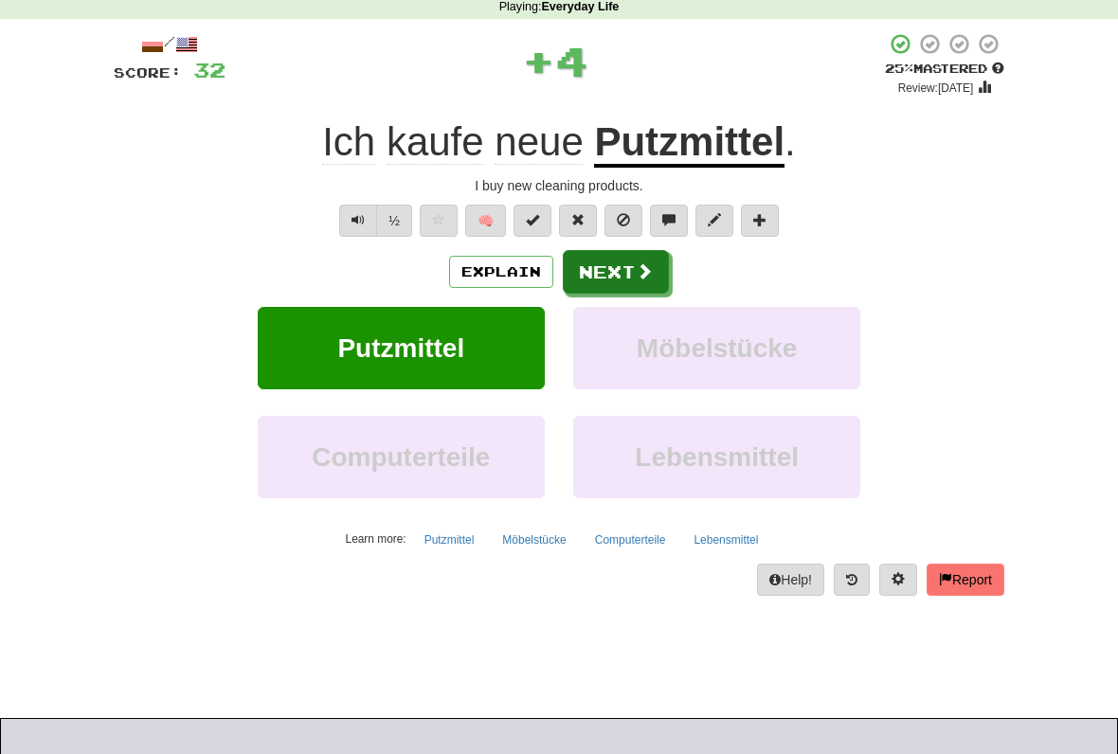
scroll to position [83, 0]
click at [519, 273] on button "Explain" at bounding box center [501, 272] width 104 height 32
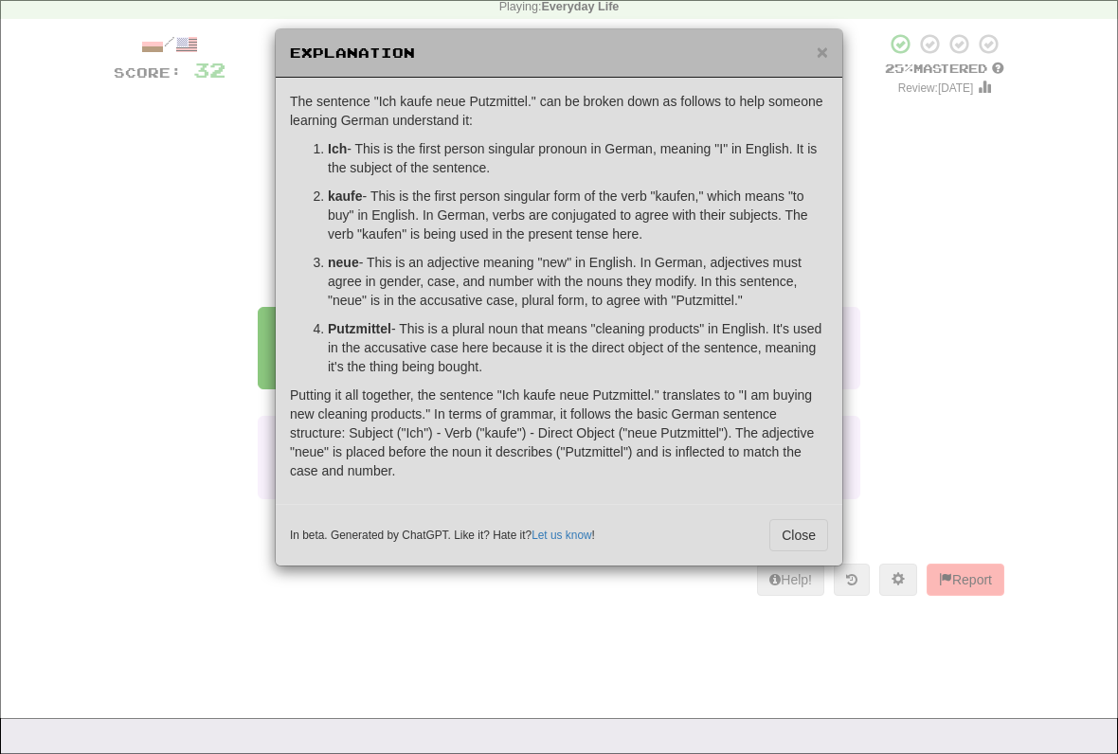
click at [691, 395] on p "Putting it all together, the sentence "Ich kaufe neue Putzmittel." translates t…" at bounding box center [559, 433] width 538 height 95
click at [823, 57] on span "×" at bounding box center [822, 52] width 11 height 22
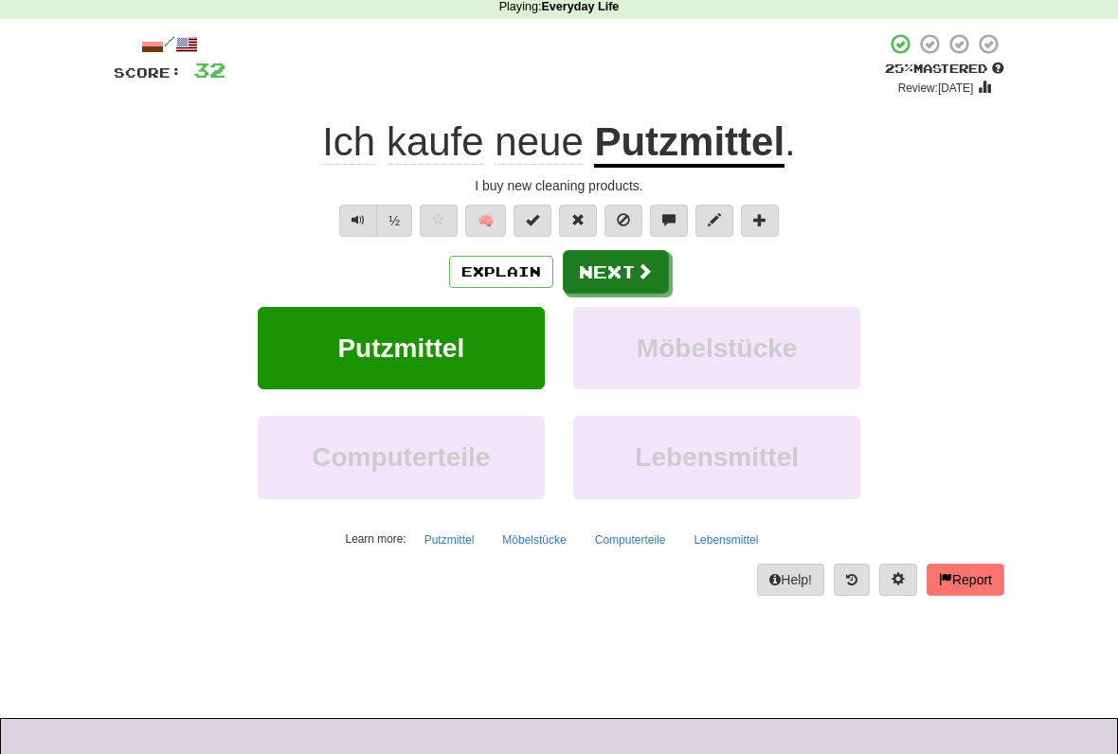
click at [634, 259] on button "Next" at bounding box center [616, 272] width 106 height 44
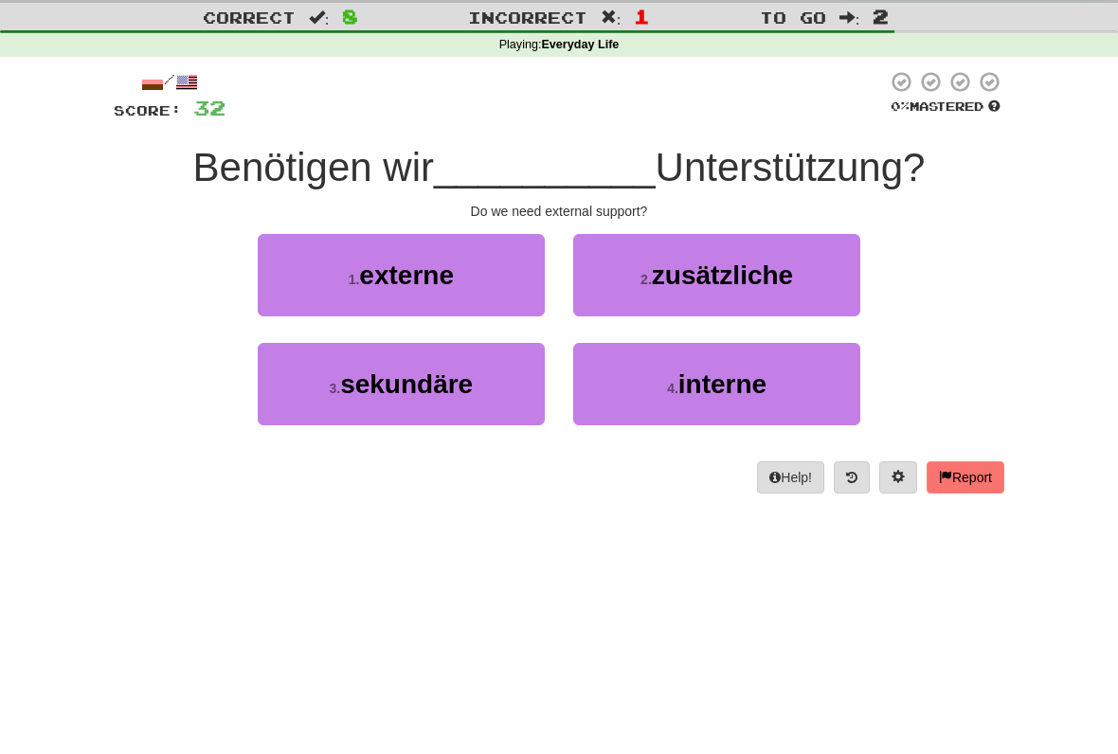
scroll to position [15, 0]
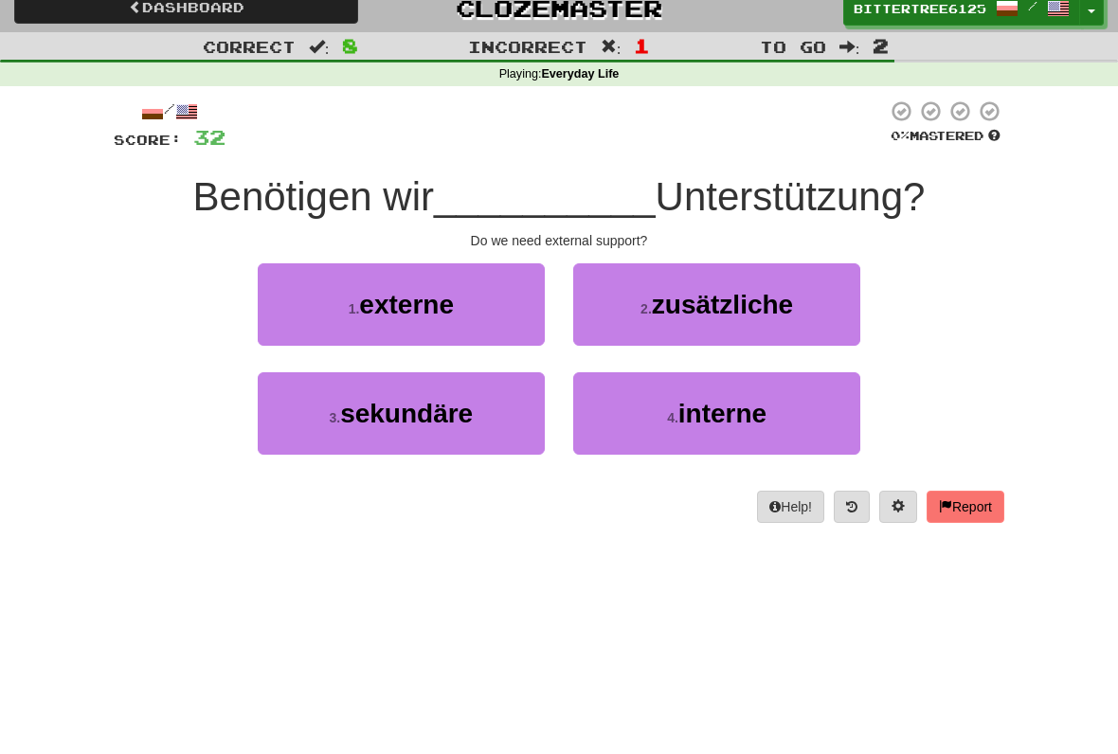
click at [317, 305] on button "1 . externe" at bounding box center [401, 305] width 287 height 82
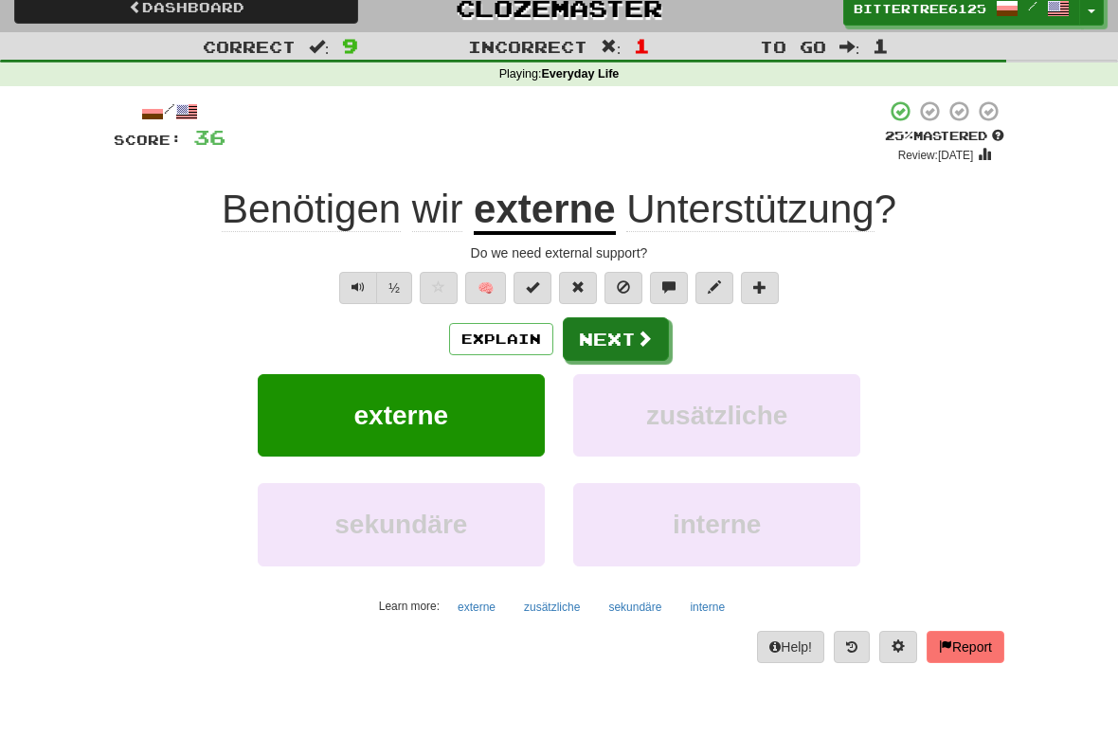
click at [515, 323] on button "Explain" at bounding box center [501, 339] width 104 height 32
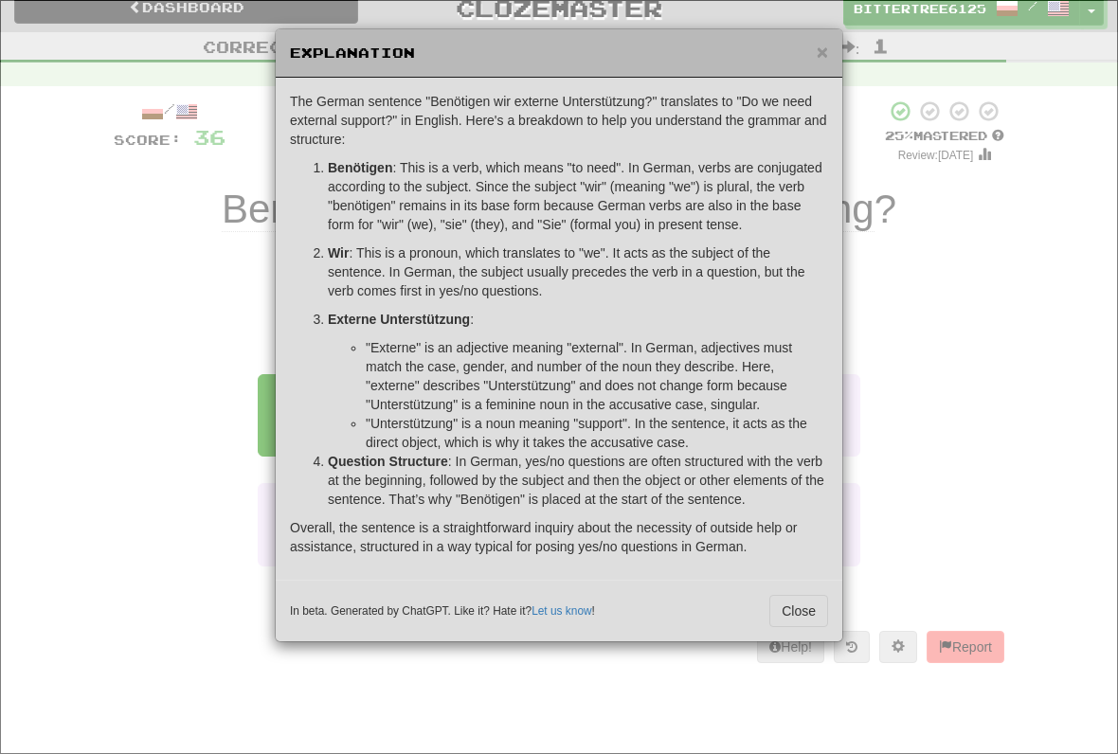
click at [825, 50] on span "×" at bounding box center [822, 52] width 11 height 22
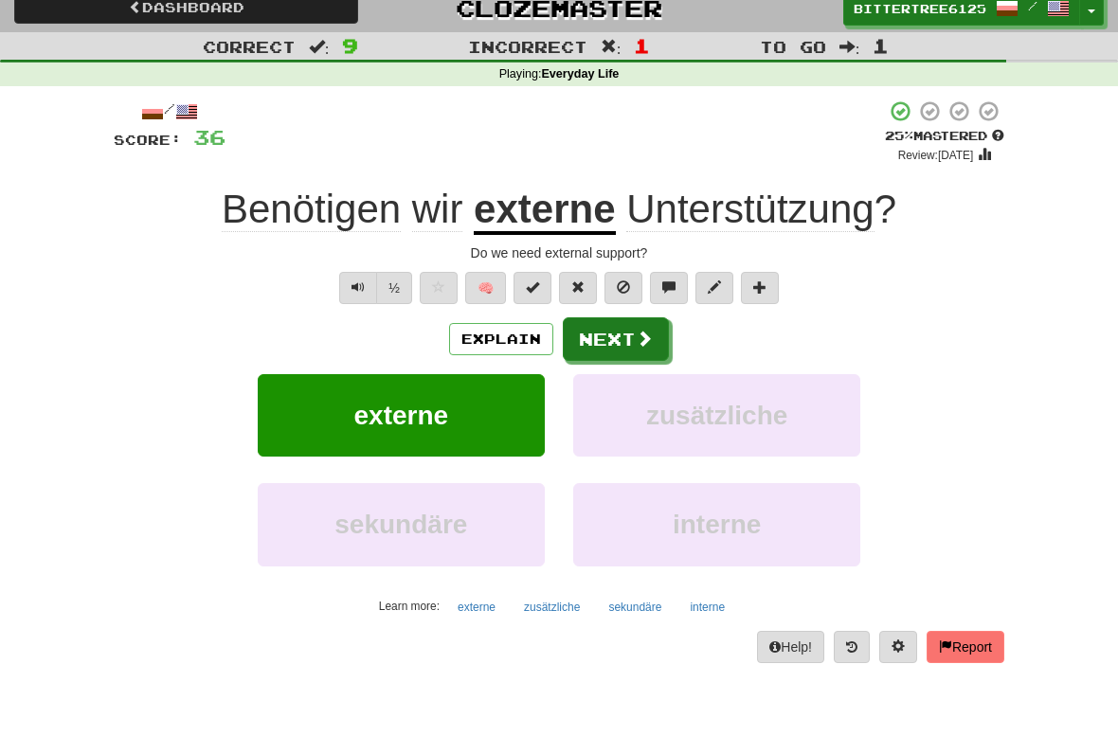
click at [639, 330] on span at bounding box center [644, 338] width 17 height 17
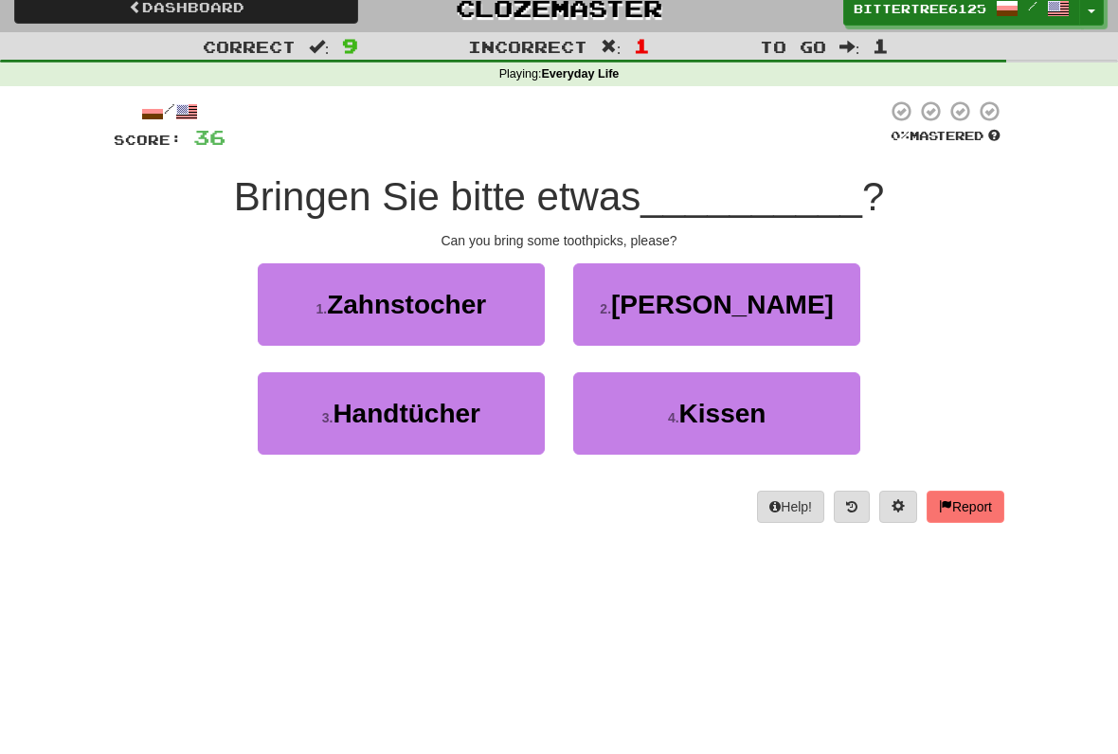
click at [315, 311] on small "1 ." at bounding box center [320, 308] width 11 height 15
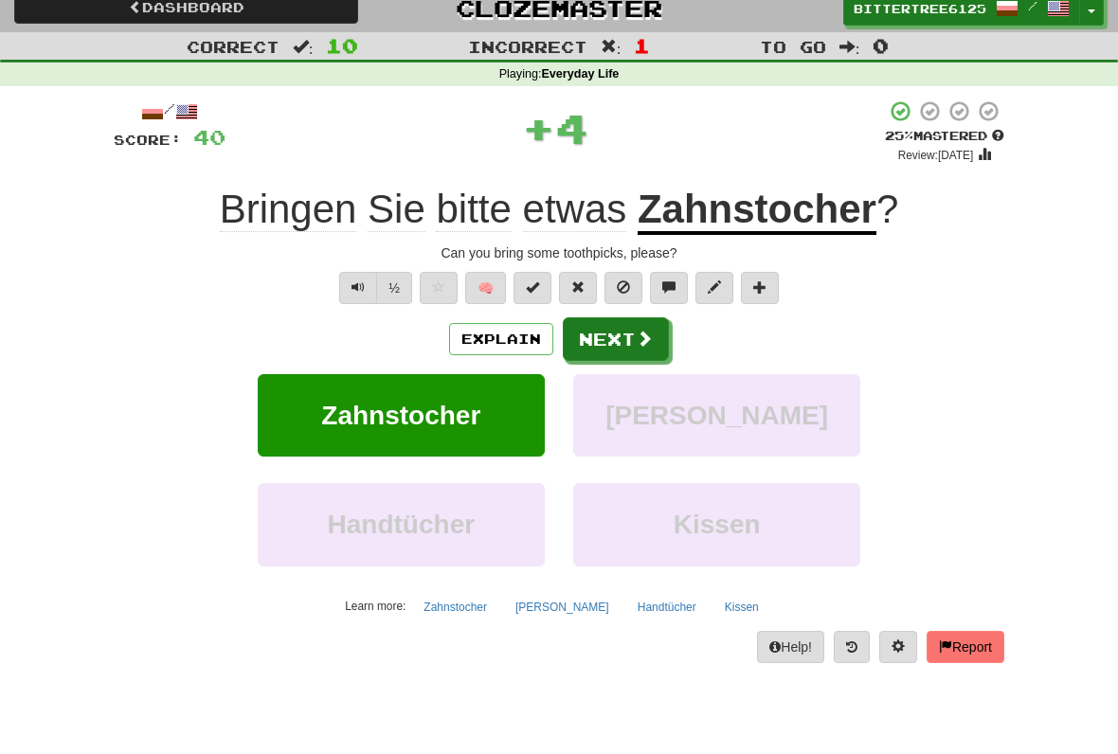
click at [639, 330] on span at bounding box center [644, 338] width 17 height 17
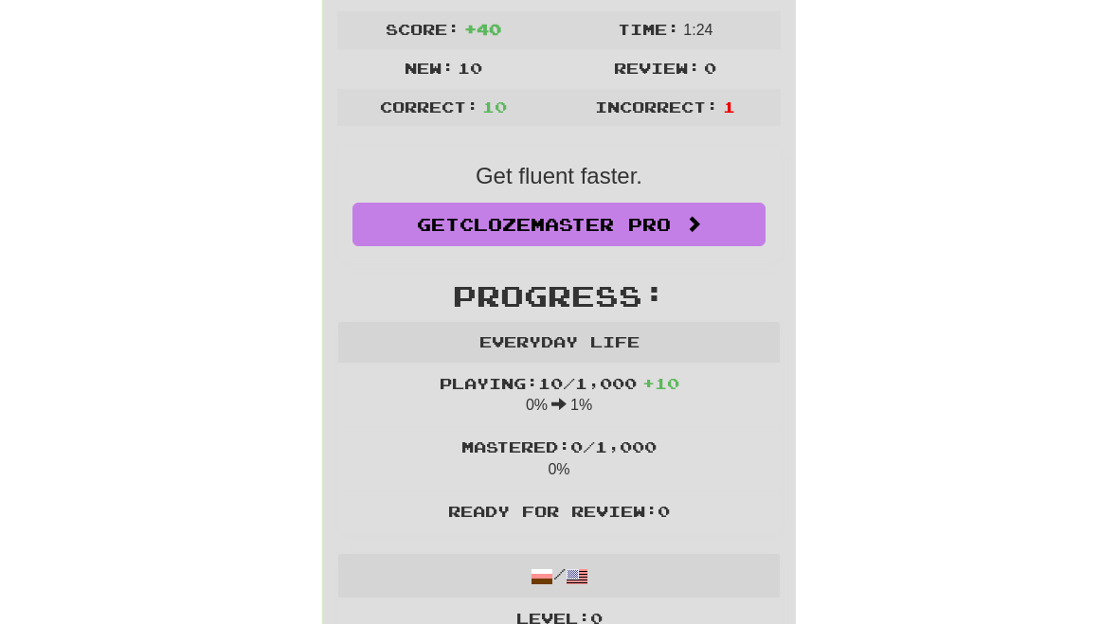
scroll to position [0, 0]
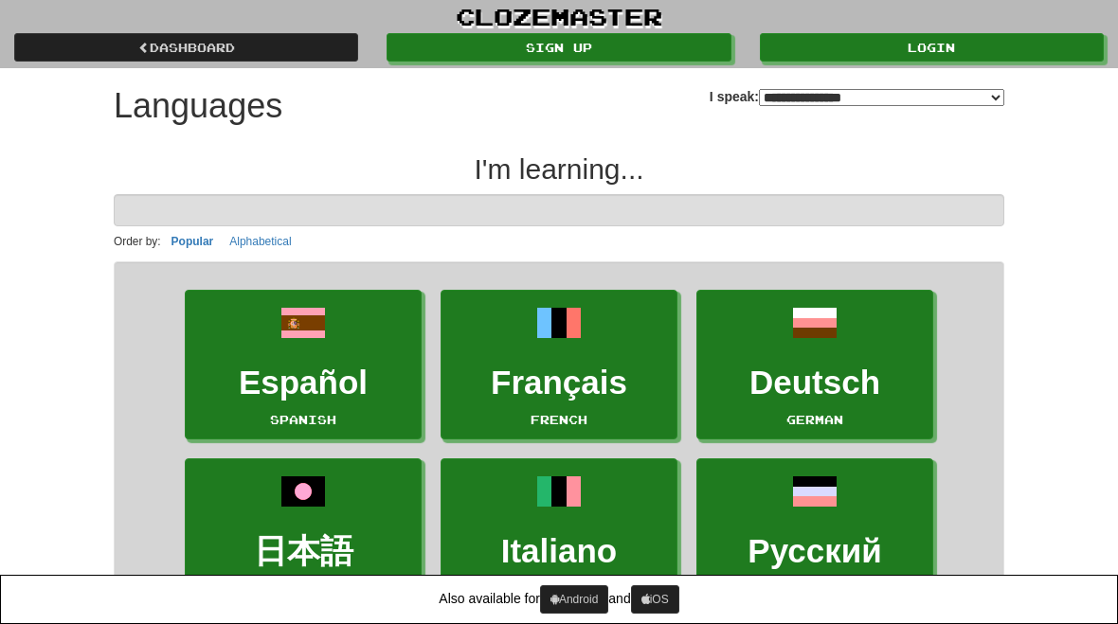
select select "*******"
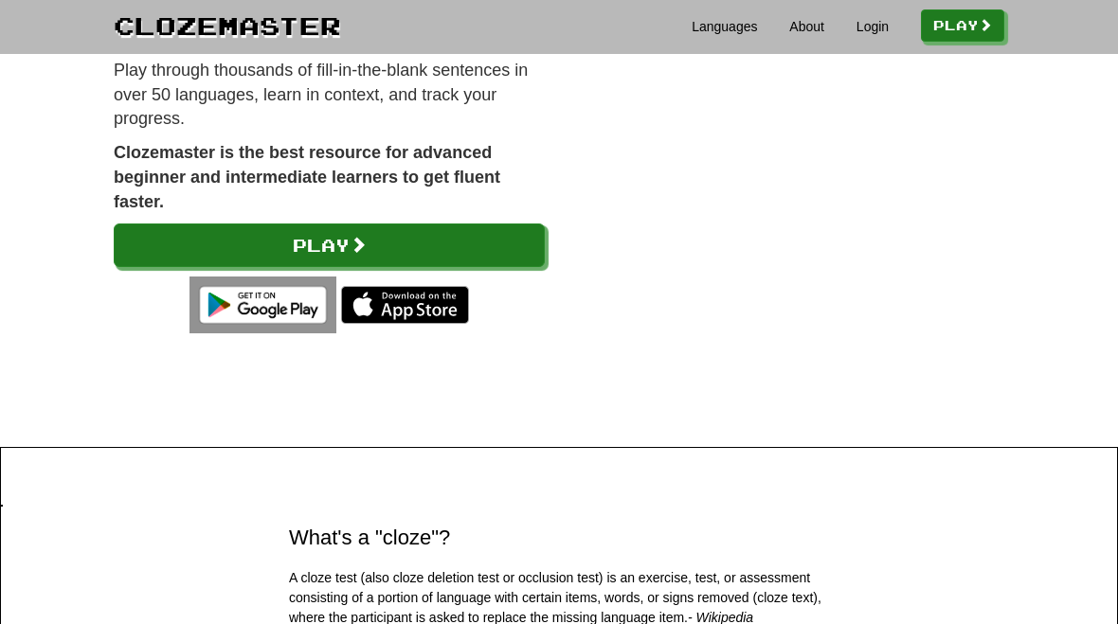
scroll to position [237, 0]
